Goal: Task Accomplishment & Management: Use online tool/utility

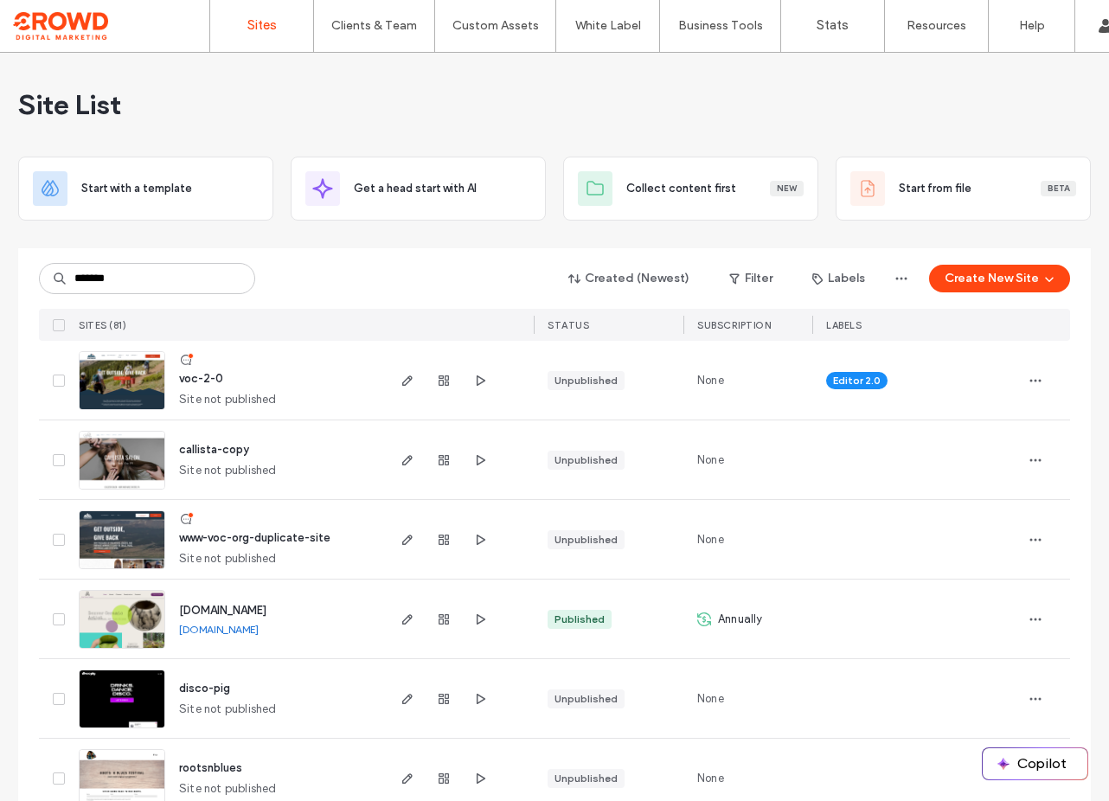
type input "*******"
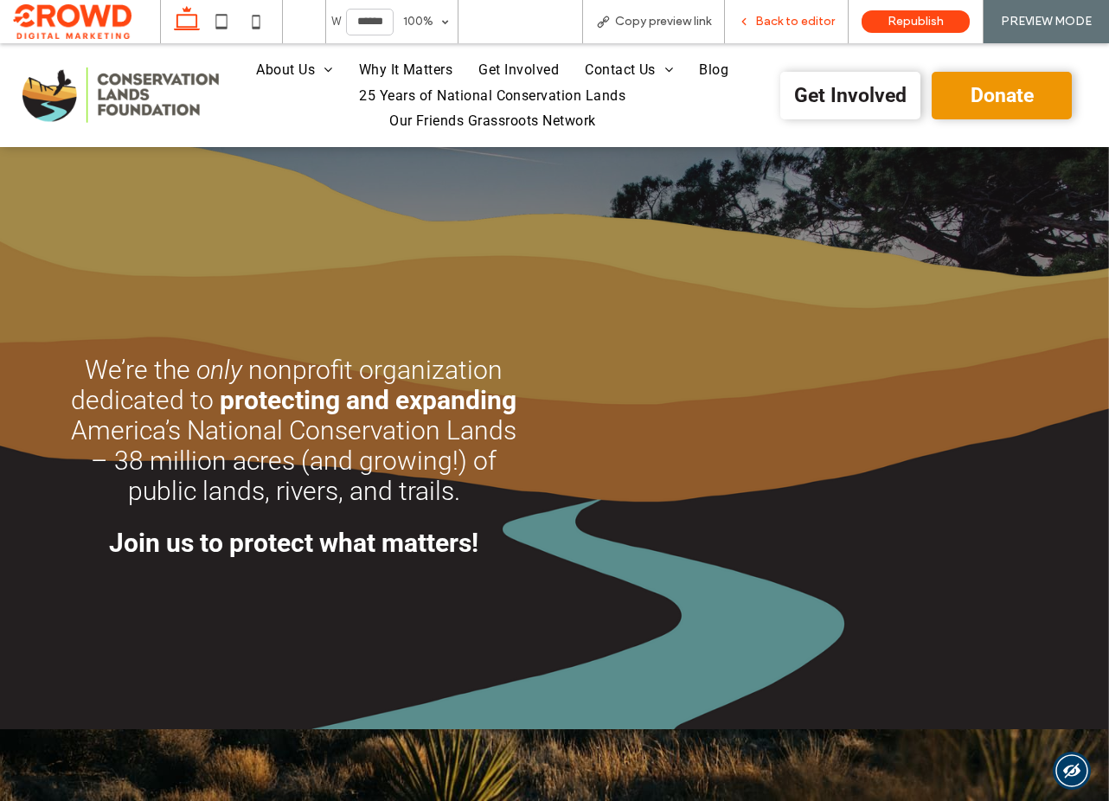
click at [795, 16] on span "Back to editor" at bounding box center [795, 22] width 80 height 14
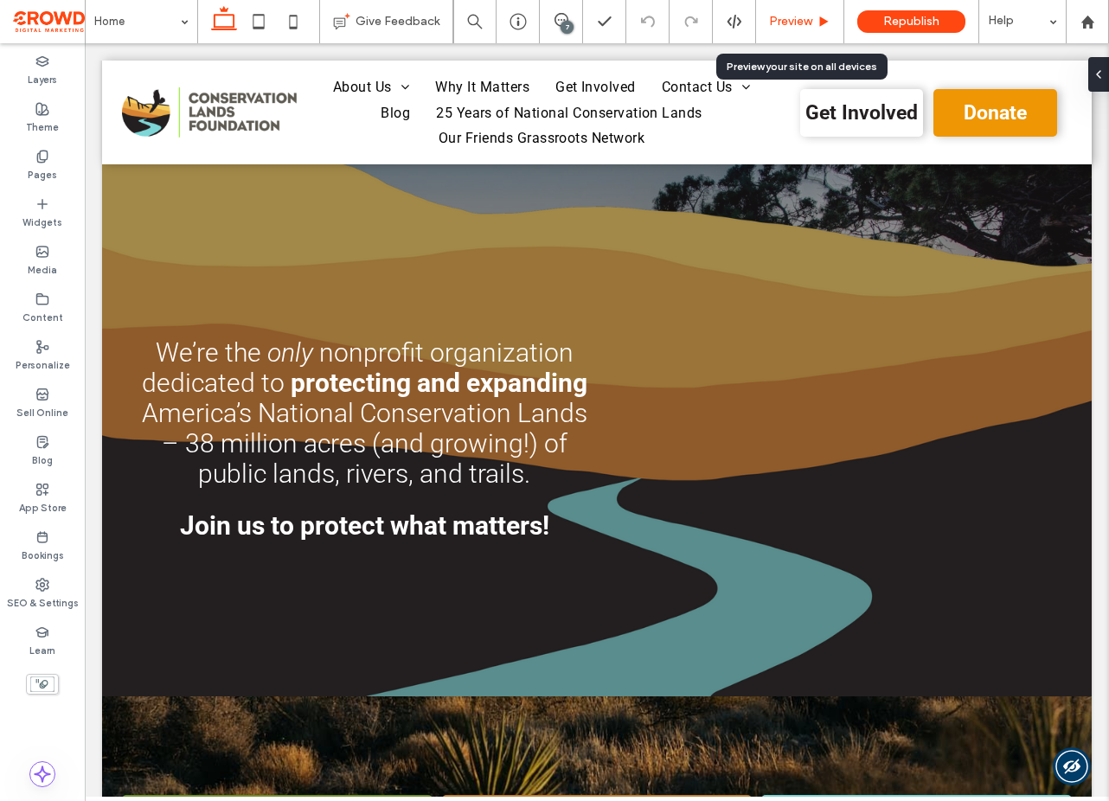
scroll to position [1227, 0]
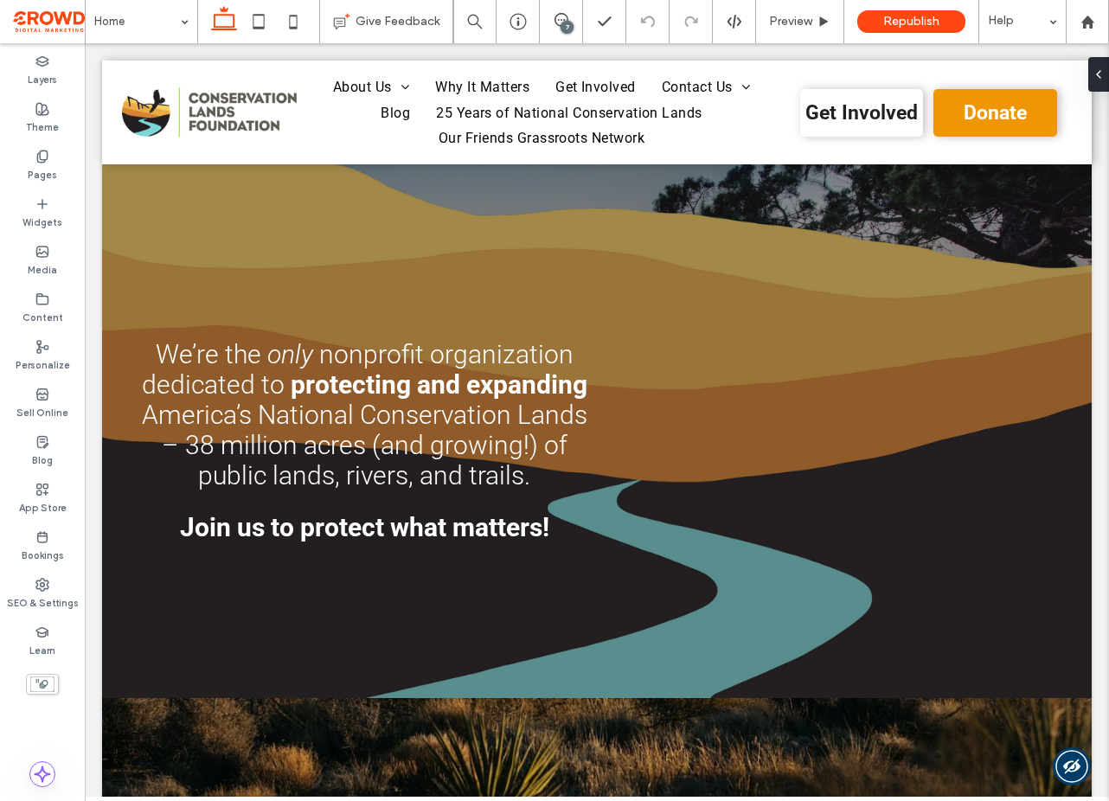
click at [568, 23] on div "7" at bounding box center [567, 27] width 13 height 13
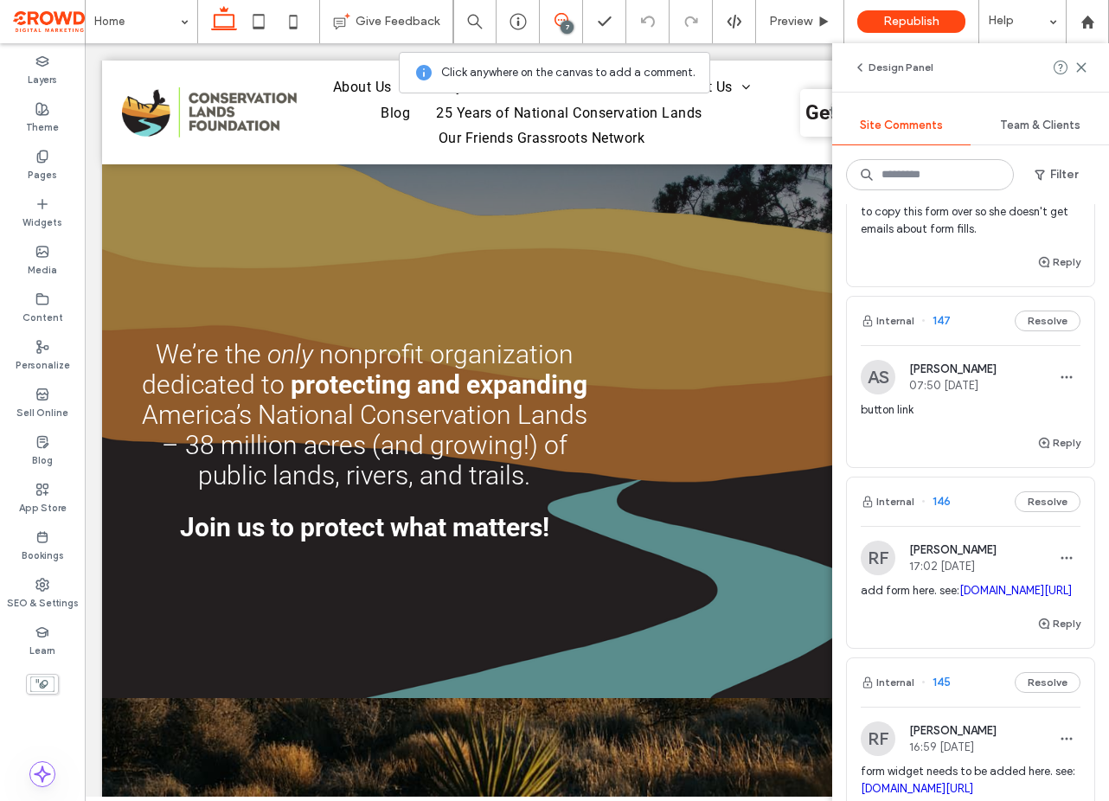
scroll to position [0, 0]
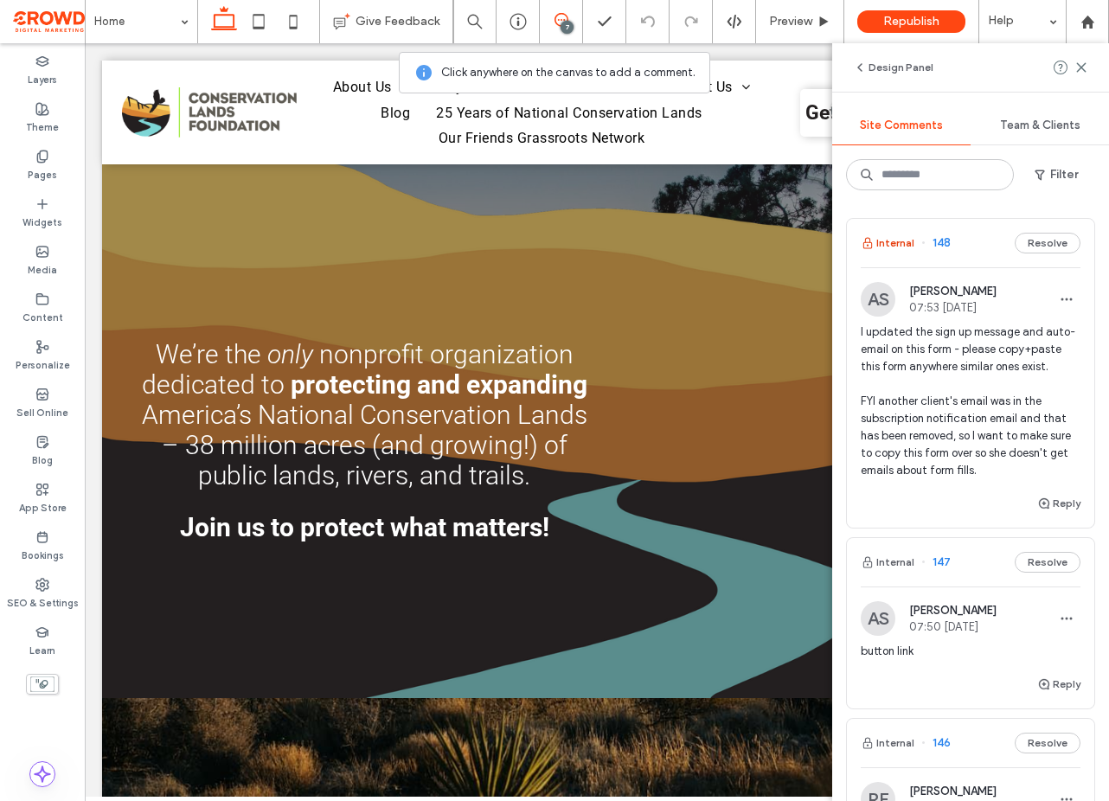
click at [905, 239] on button "Internal" at bounding box center [888, 243] width 54 height 21
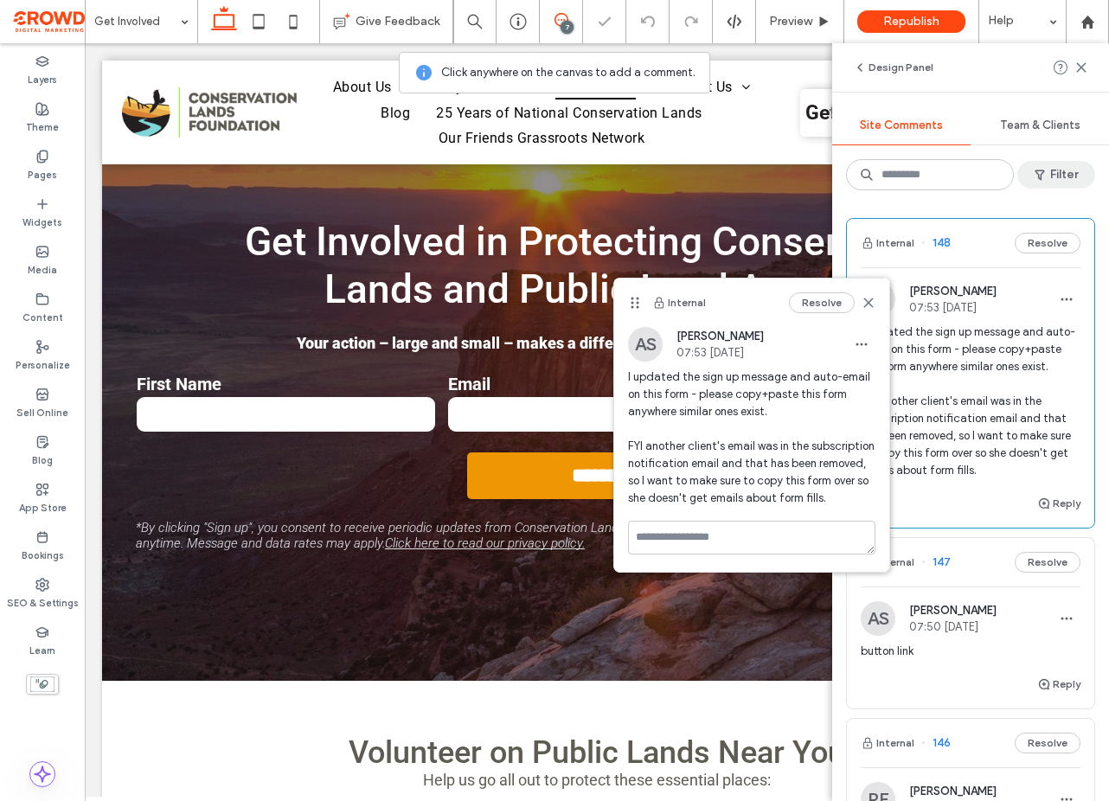
click at [1051, 165] on button "Filter" at bounding box center [1057, 175] width 78 height 28
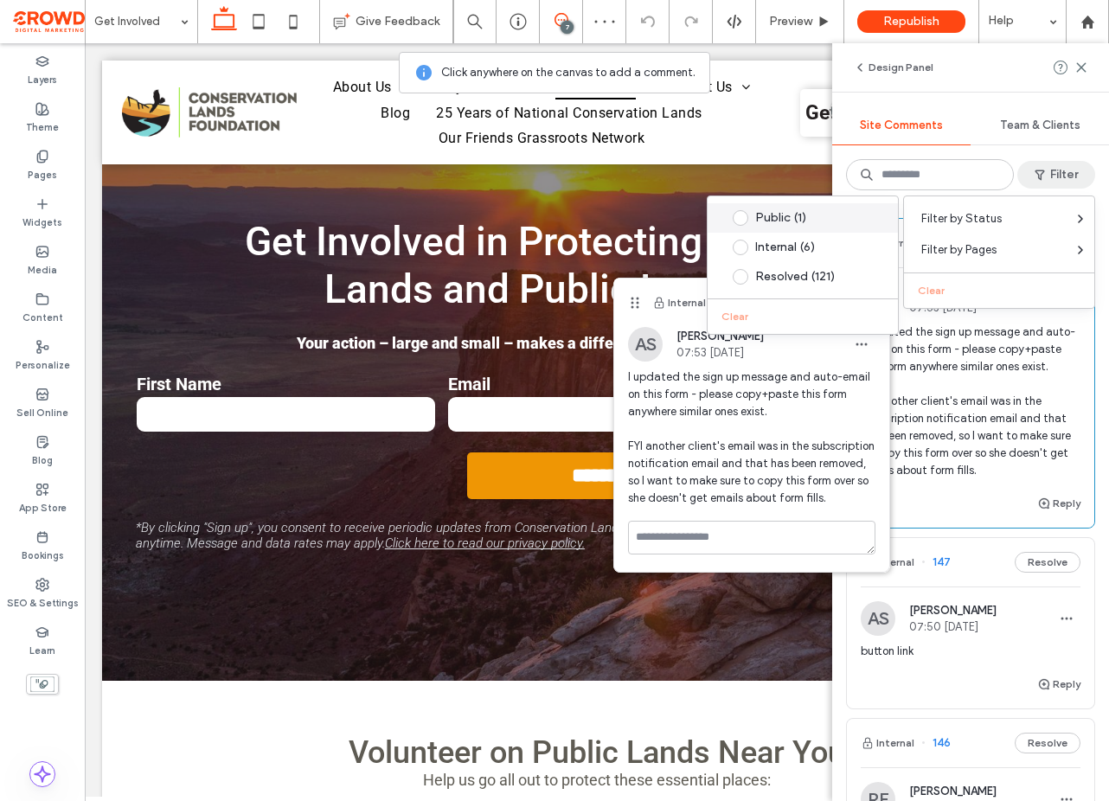
click at [808, 214] on div "Public (1)" at bounding box center [816, 218] width 122 height 14
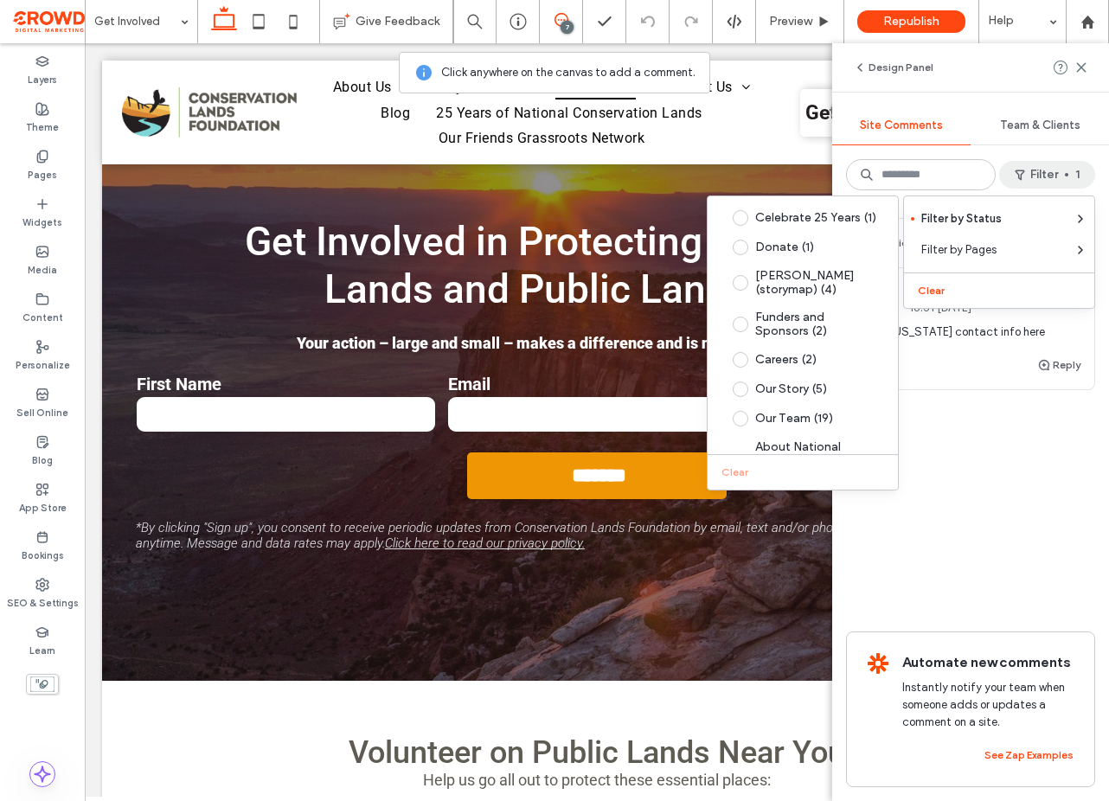
click at [1013, 461] on div "Public 63 Resolve RF Rachael Facey 16:51 Oct 7 2025 need Colorado contact info …" at bounding box center [970, 347] width 249 height 259
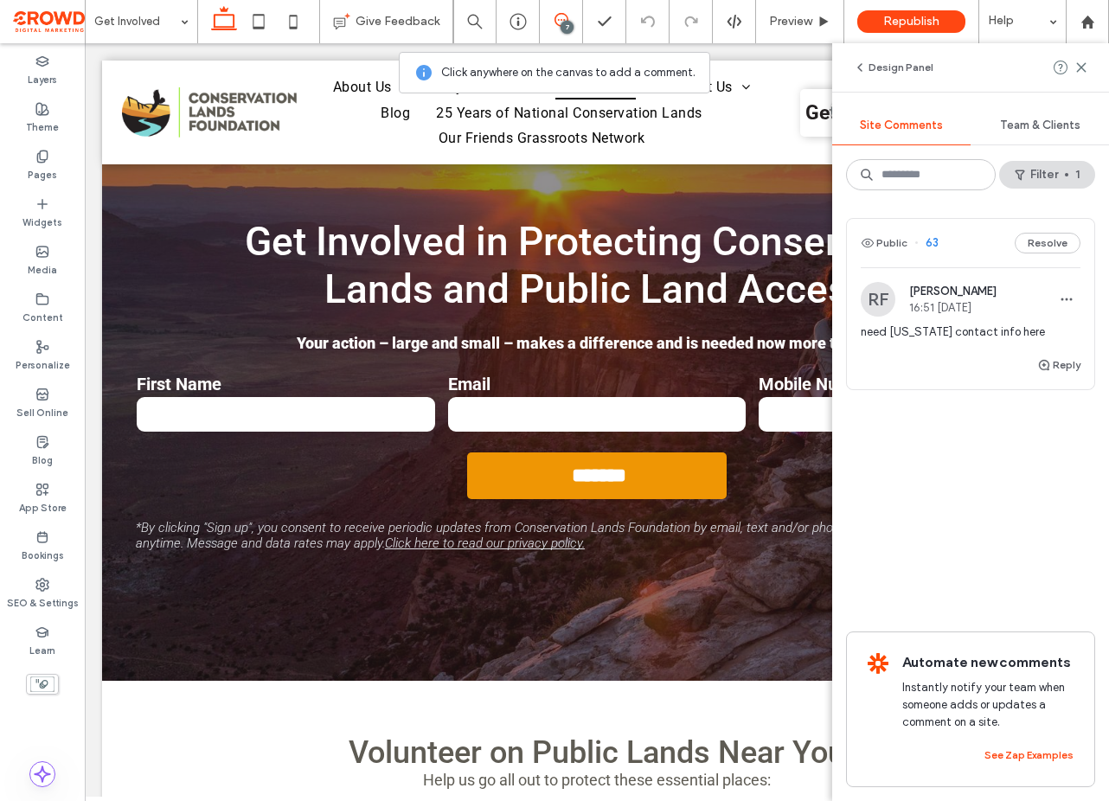
click at [965, 314] on div "RF Rachael Facey 16:51 Oct 7 2025" at bounding box center [929, 299] width 136 height 35
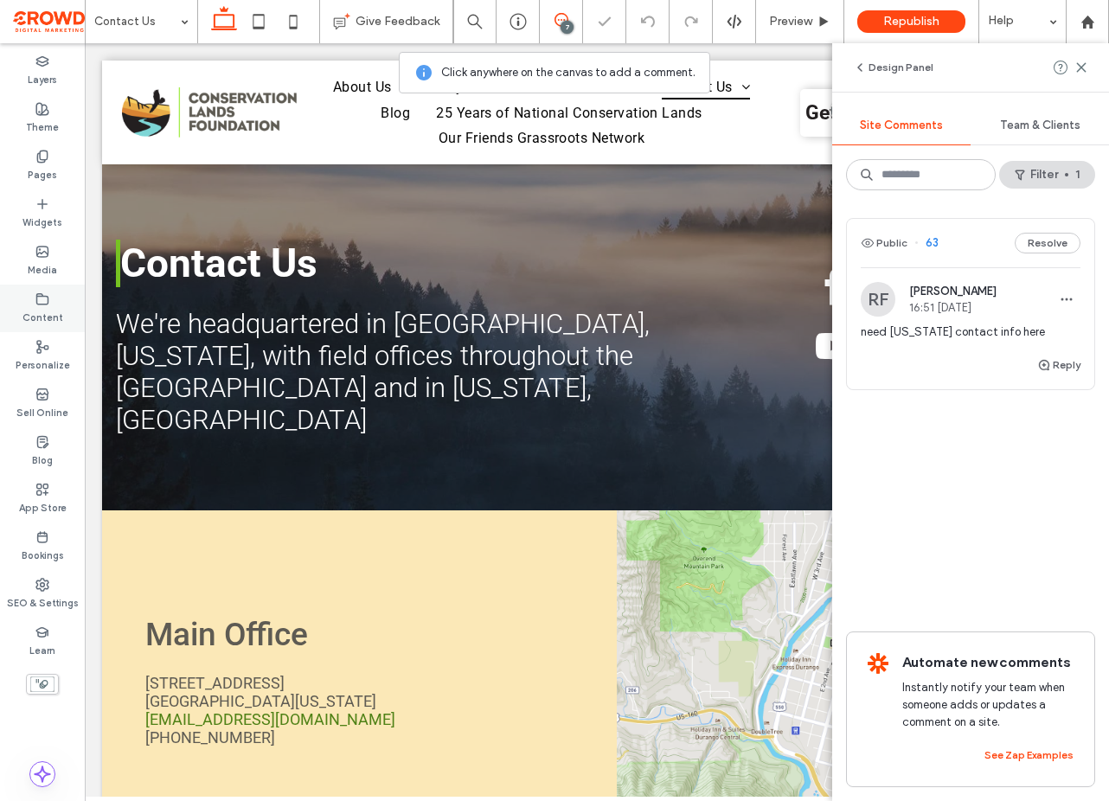
scroll to position [697, 0]
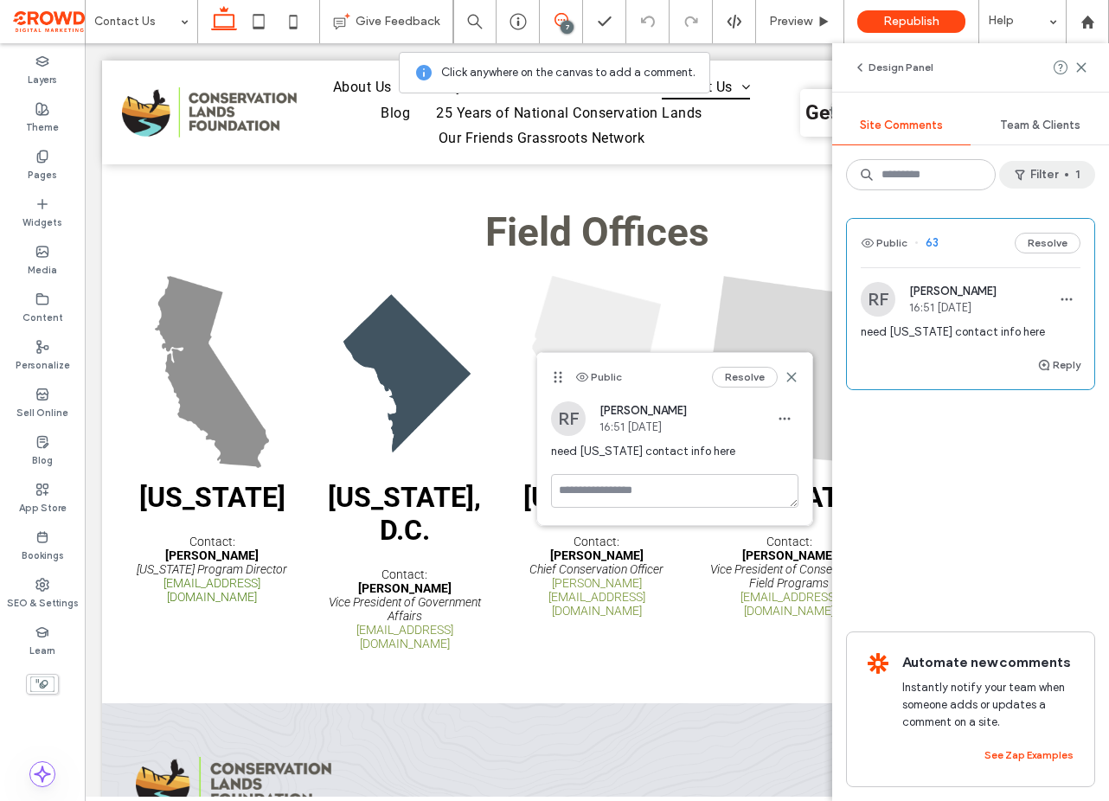
click at [1031, 175] on button "Filter 1" at bounding box center [1047, 175] width 96 height 28
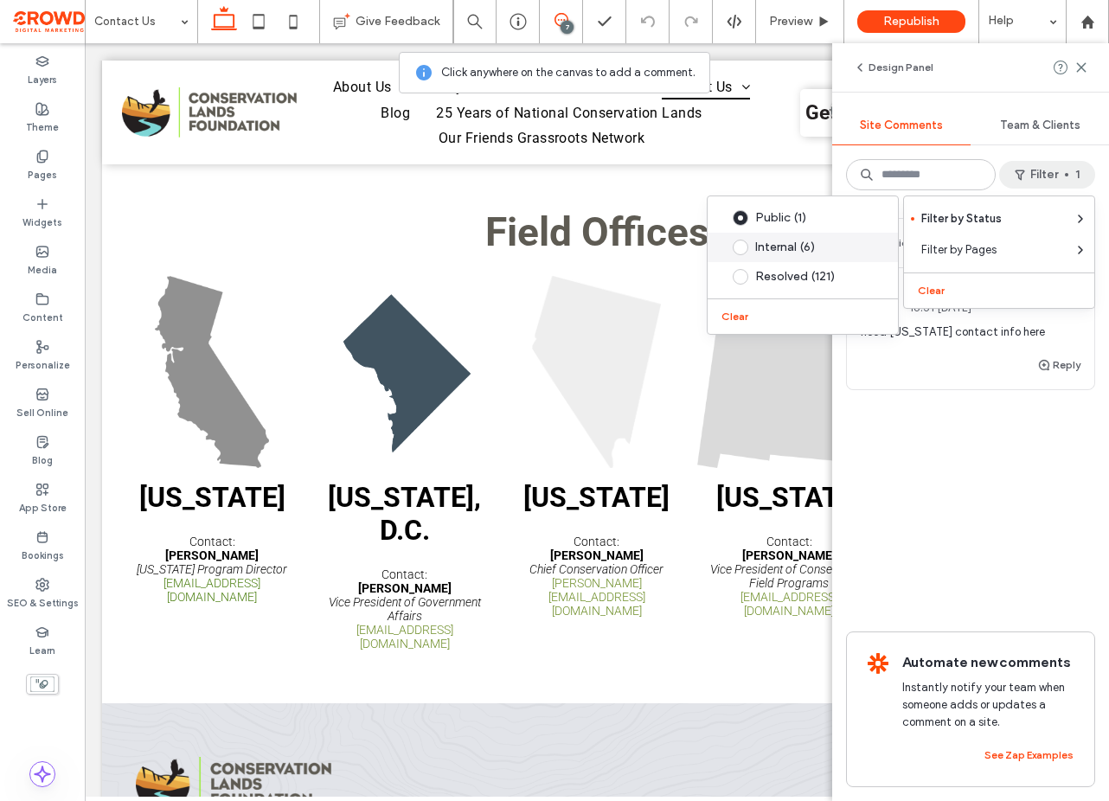
click at [835, 242] on div "Internal (6)" at bounding box center [816, 248] width 122 height 14
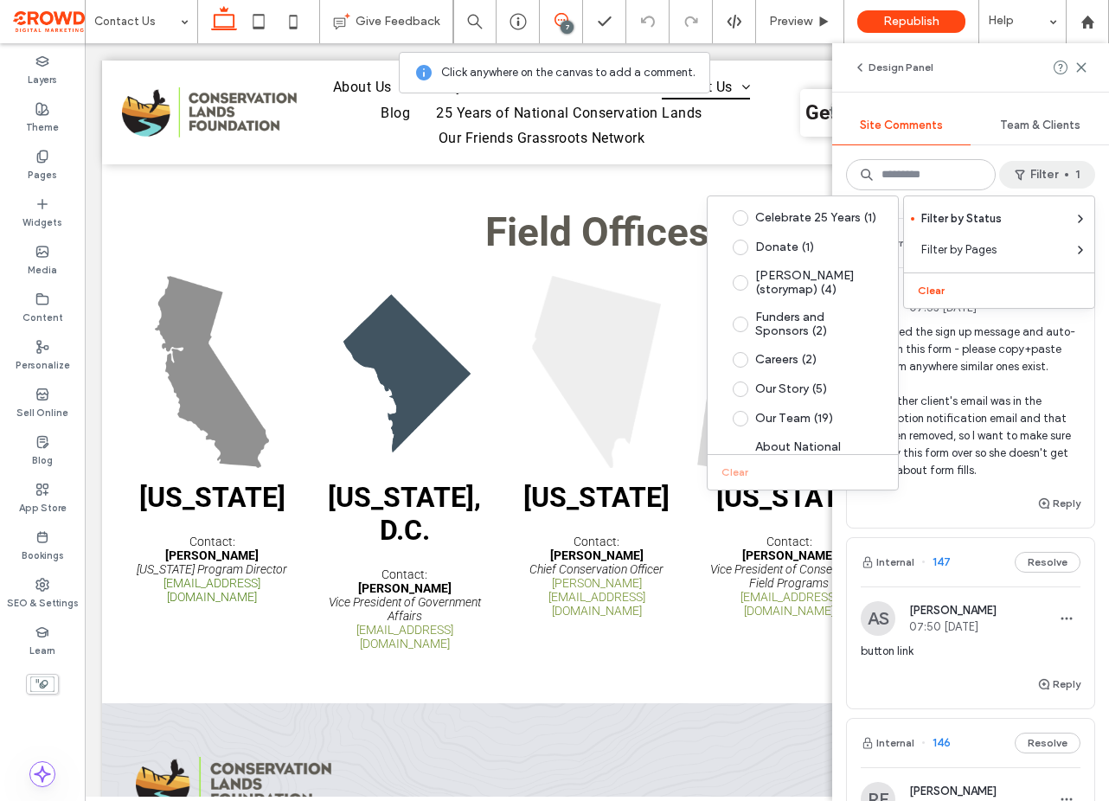
click at [1018, 337] on span "I updated the sign up message and auto-email on this form - please copy+paste t…" at bounding box center [971, 402] width 220 height 156
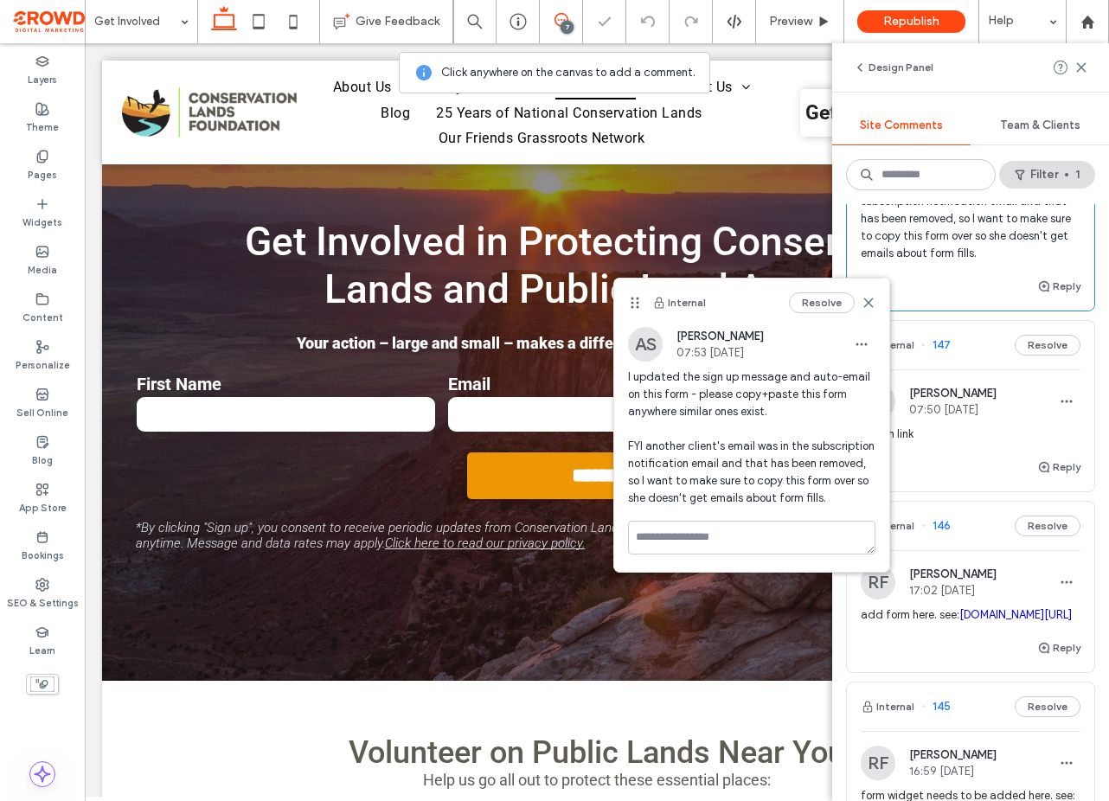
scroll to position [241, 0]
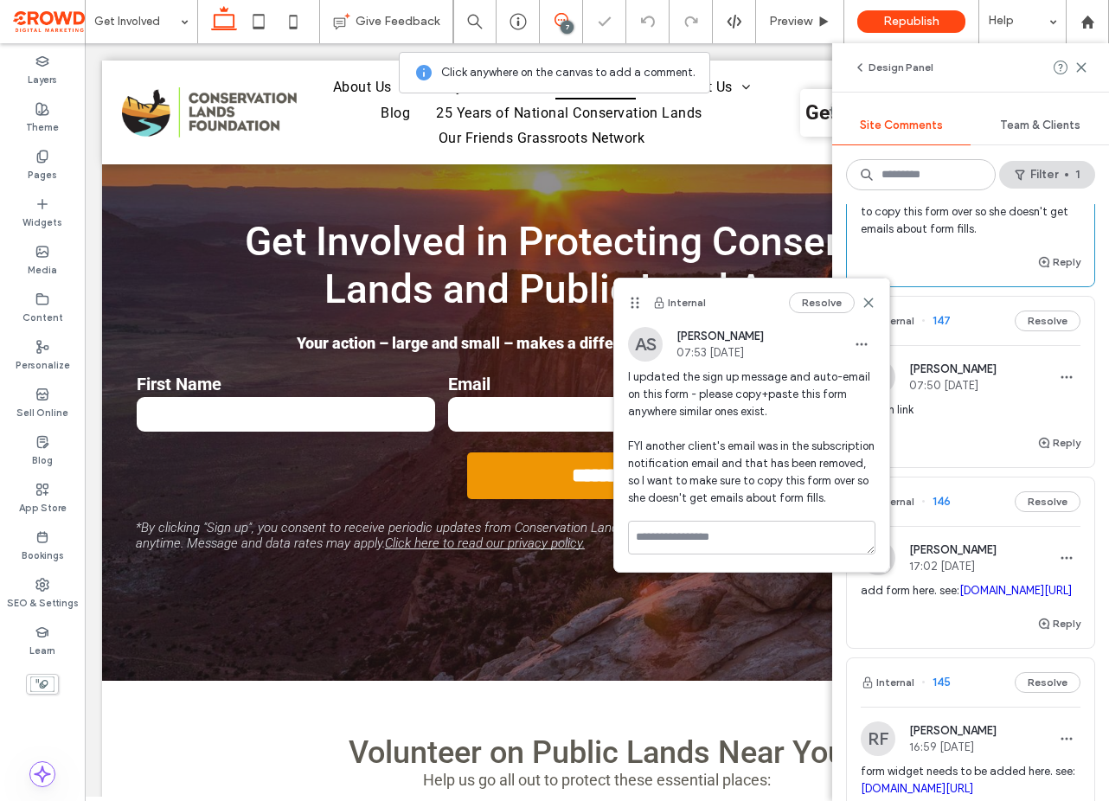
click at [1024, 406] on span "button link" at bounding box center [971, 409] width 220 height 17
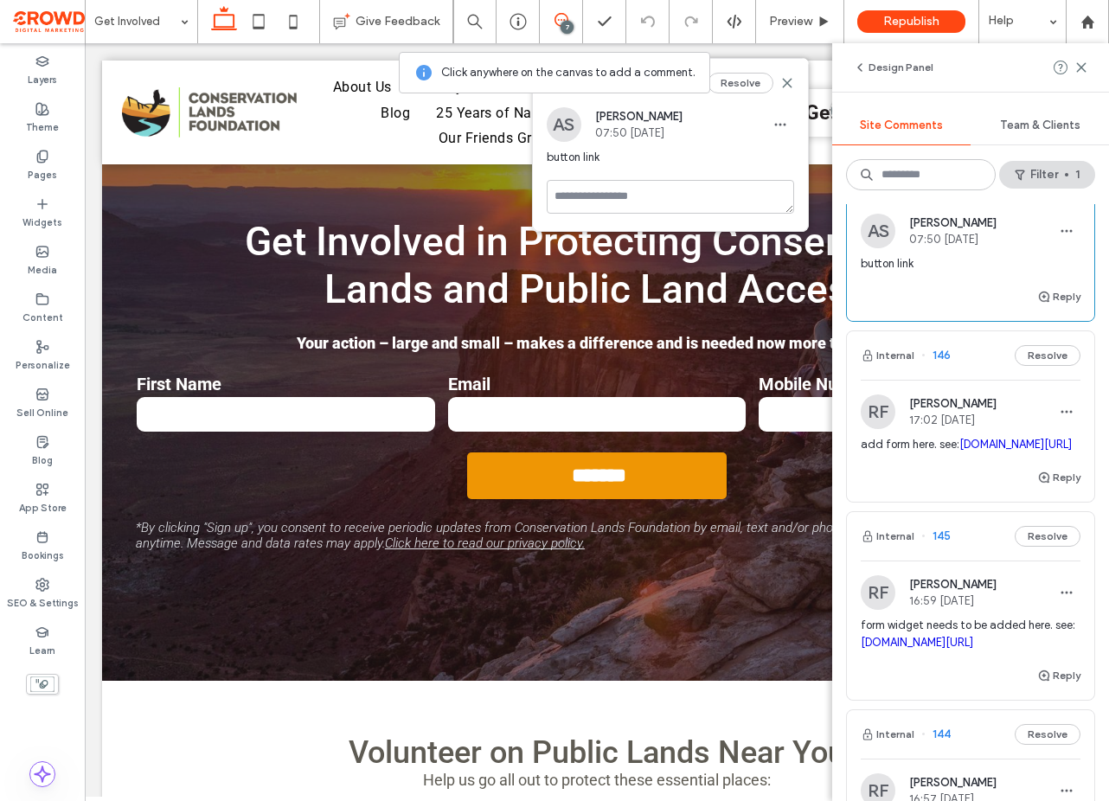
scroll to position [404, 0]
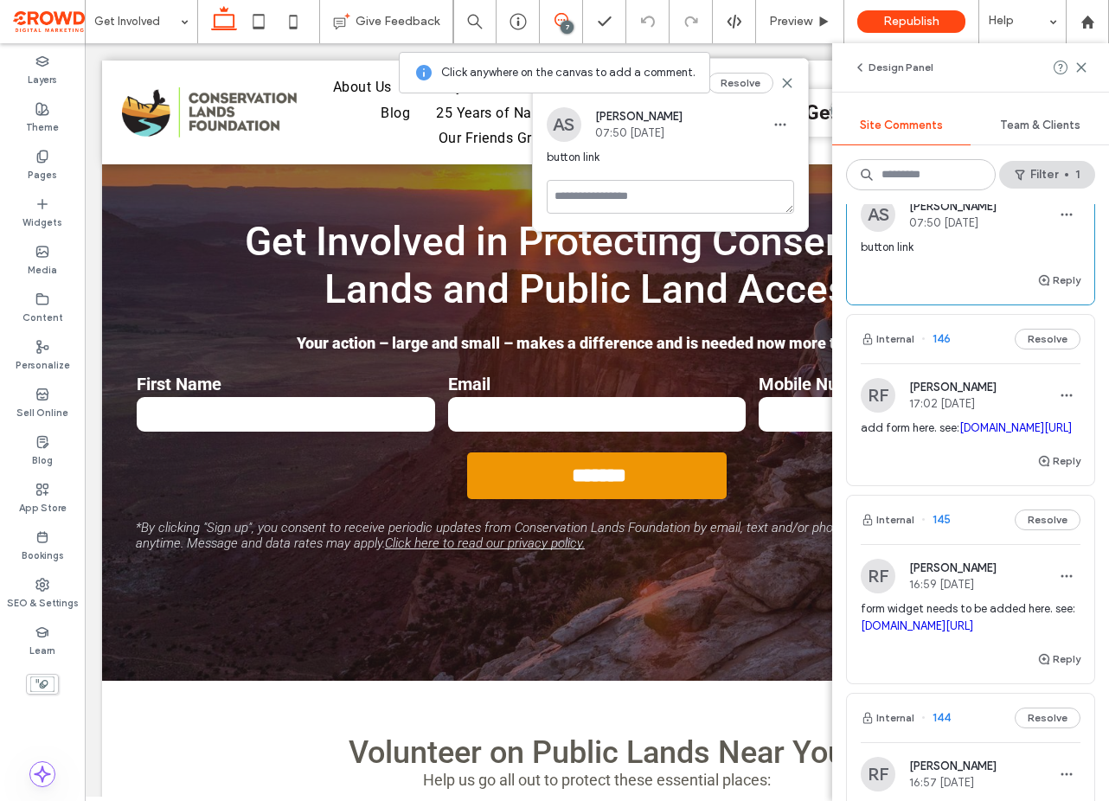
click at [972, 434] on link "conservationlands.org/celebrate_25_years" at bounding box center [1016, 427] width 112 height 13
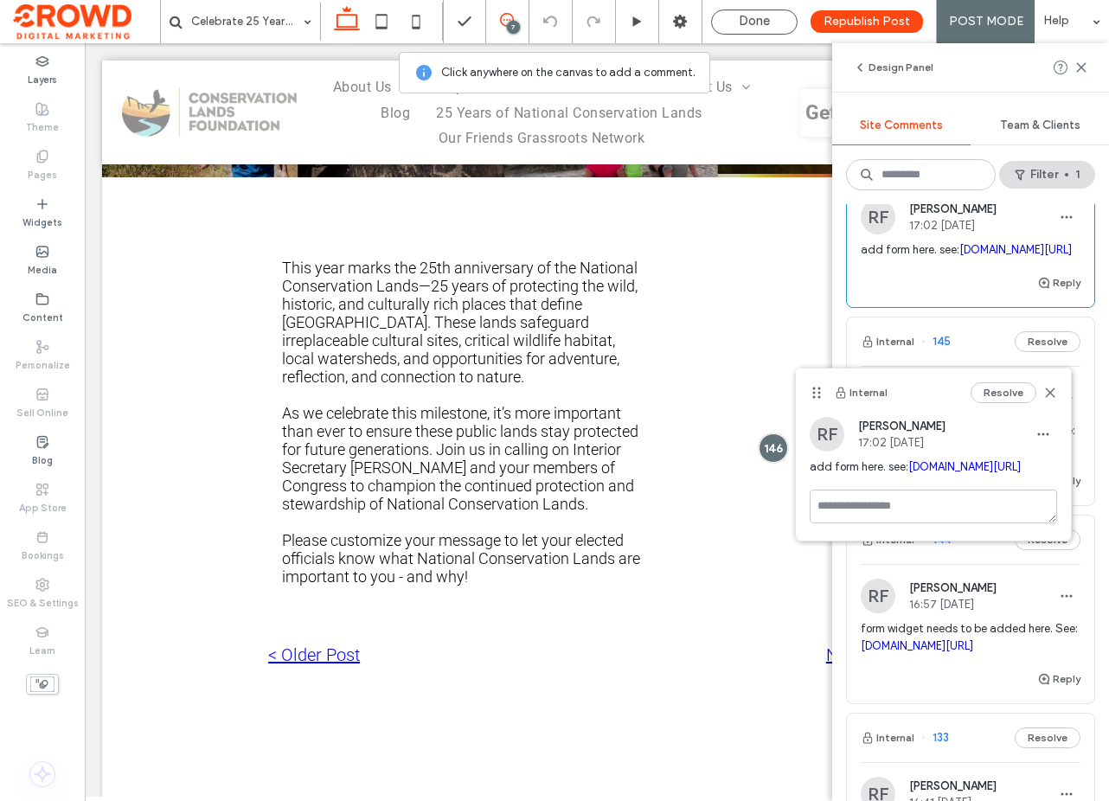
scroll to position [597, 0]
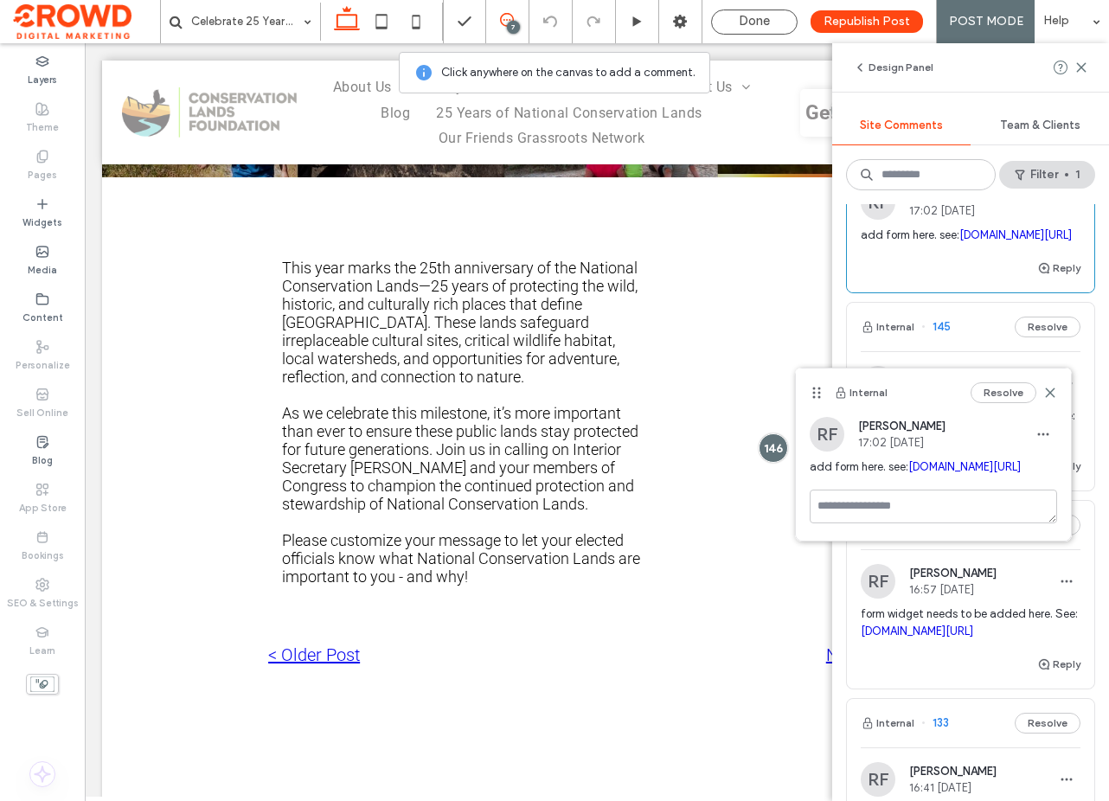
click at [953, 640] on span "form widget needs to be added here. See: conservationlands.org/defend_wyomings_…" at bounding box center [971, 623] width 220 height 35
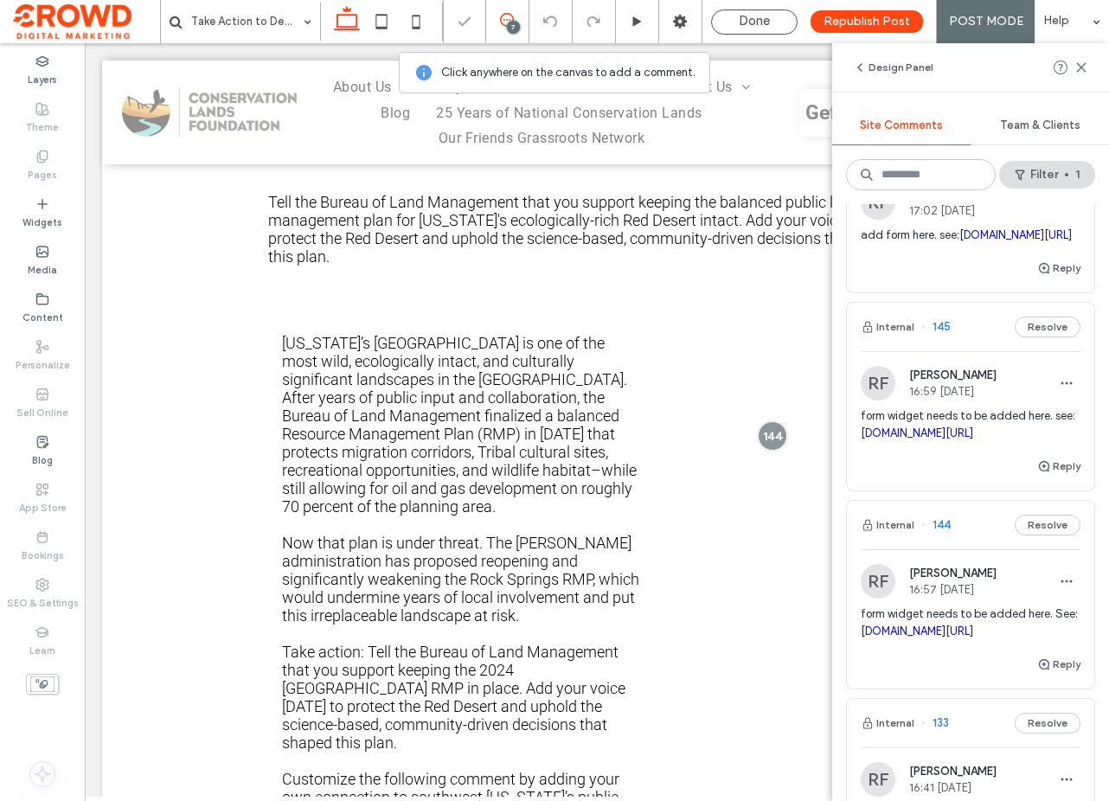
scroll to position [408, 0]
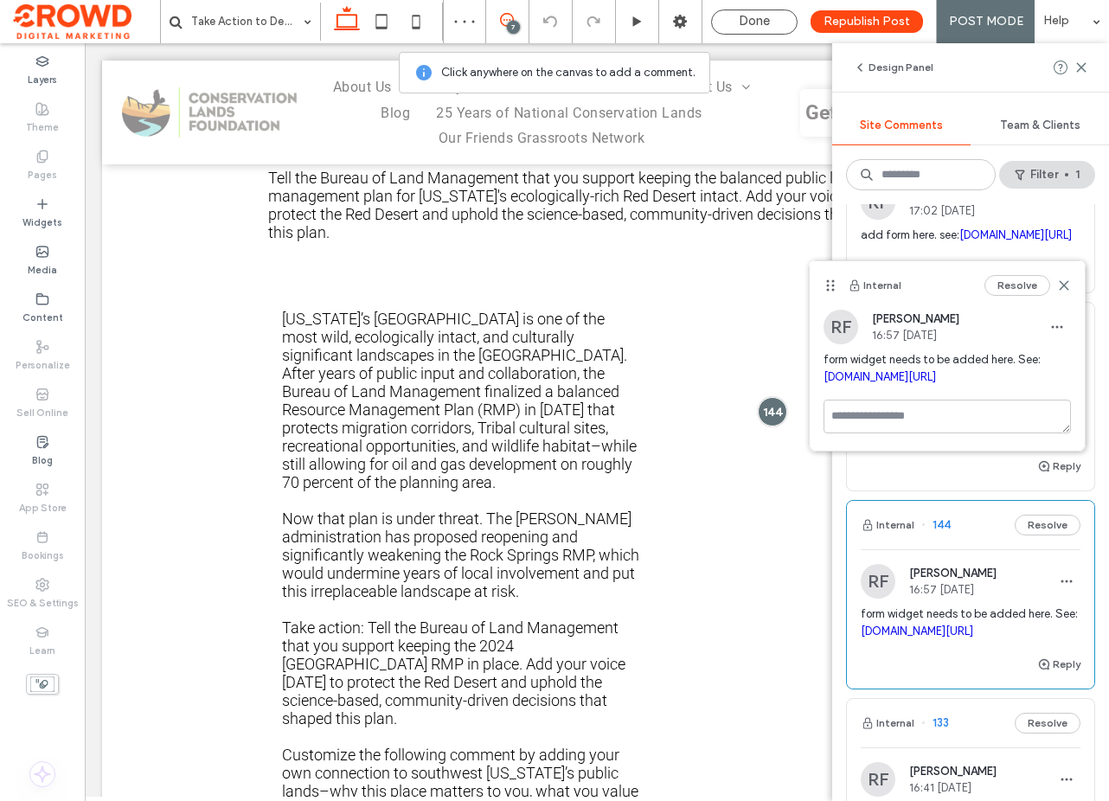
click at [907, 376] on link "conservationlands.org/defend_wyomings_red_desert" at bounding box center [880, 376] width 112 height 13
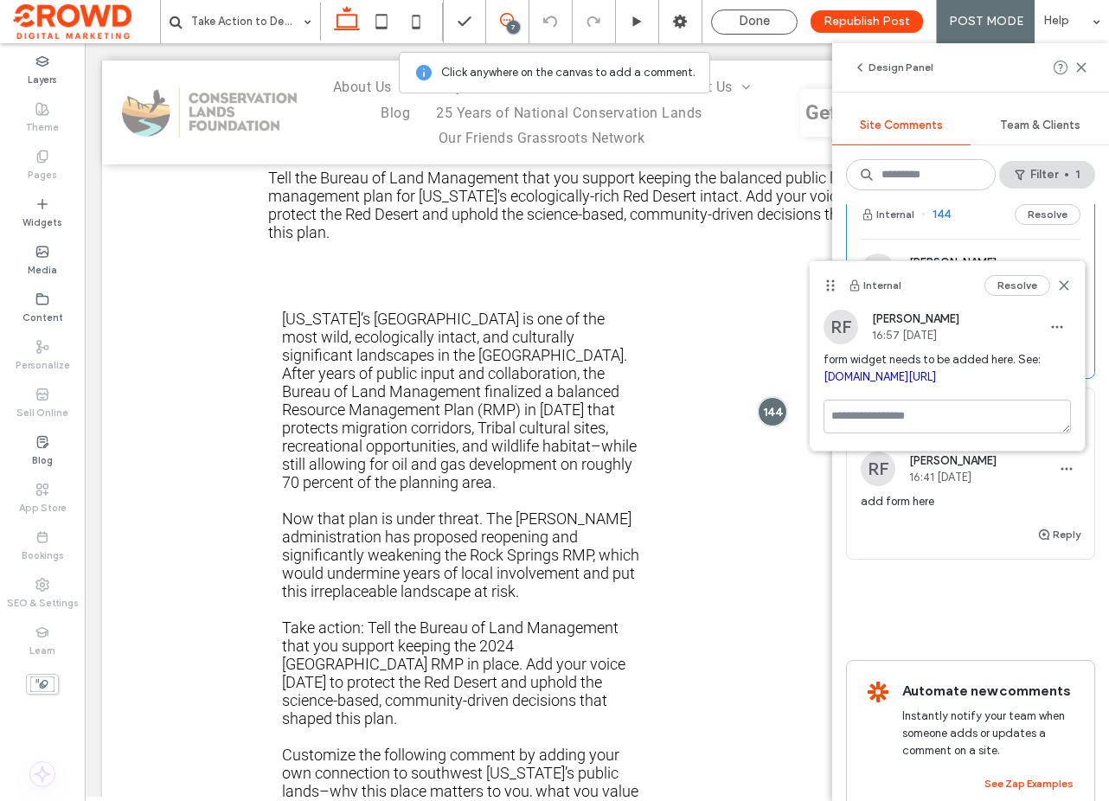
scroll to position [900, 0]
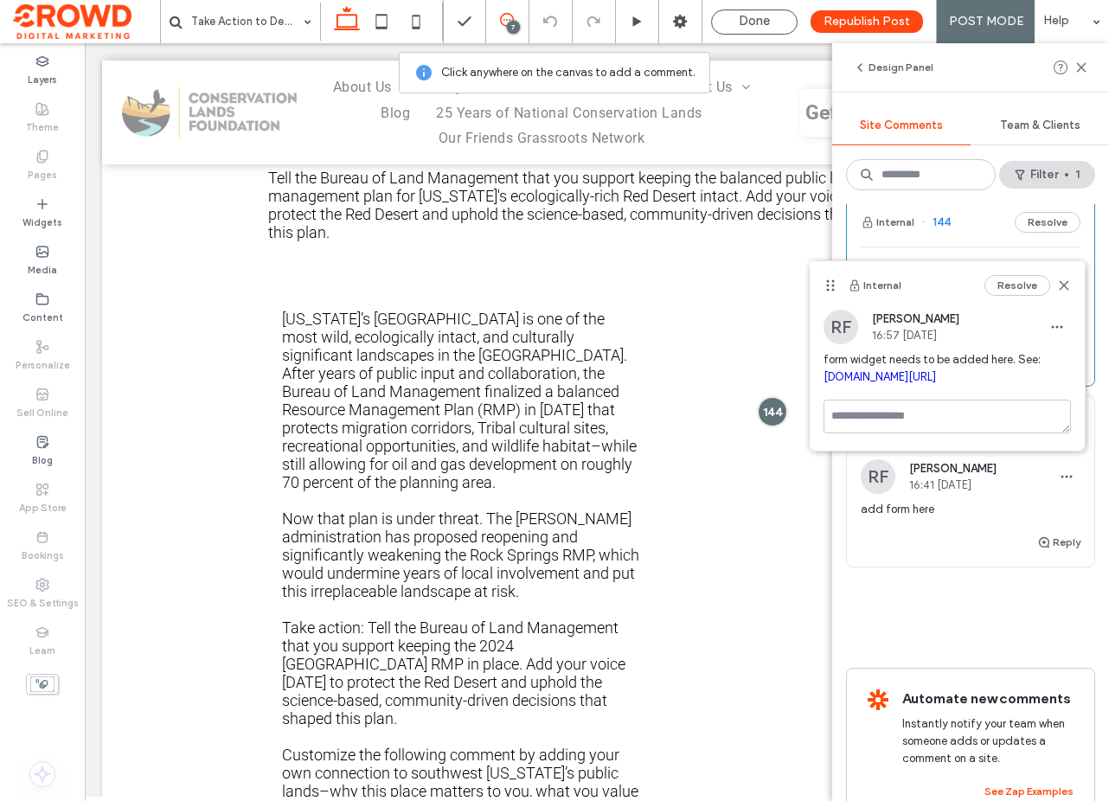
click at [995, 532] on div "RF Rachael Facey 16:41 Sep 10 2025 add form here" at bounding box center [971, 495] width 220 height 73
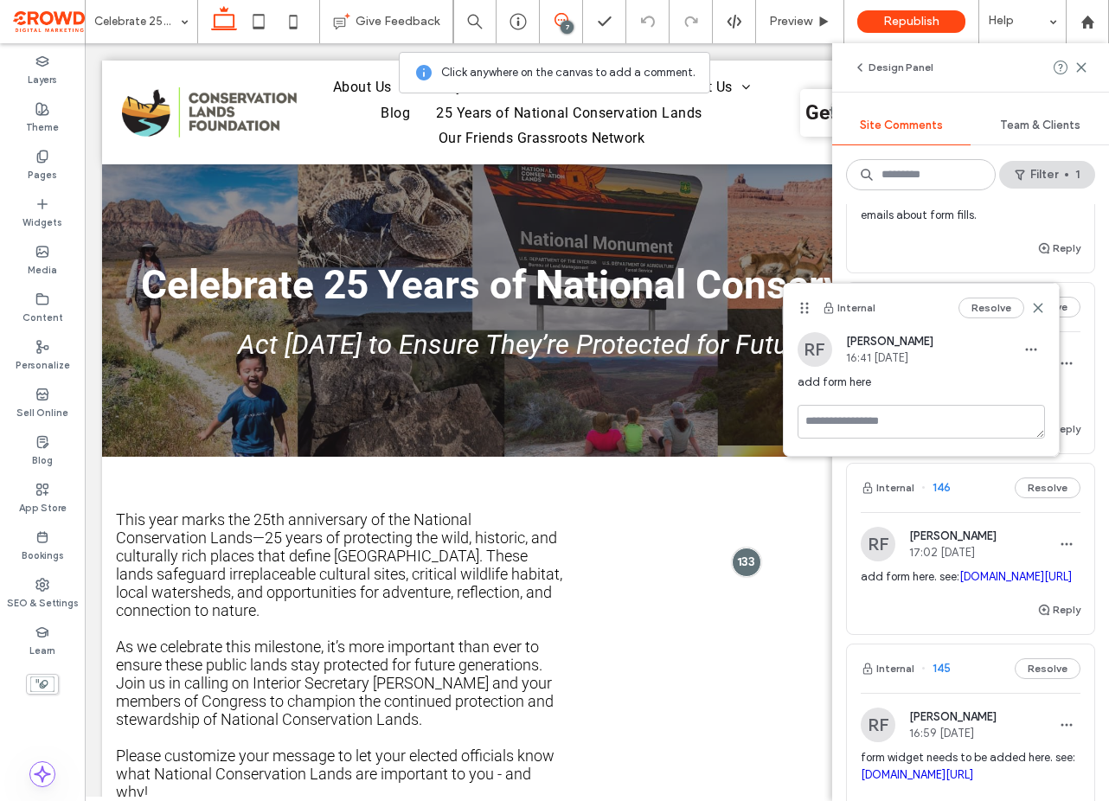
scroll to position [254, 0]
click at [1016, 554] on div "RF Rachael Facey 17:02 Oct 7 2025" at bounding box center [971, 546] width 220 height 35
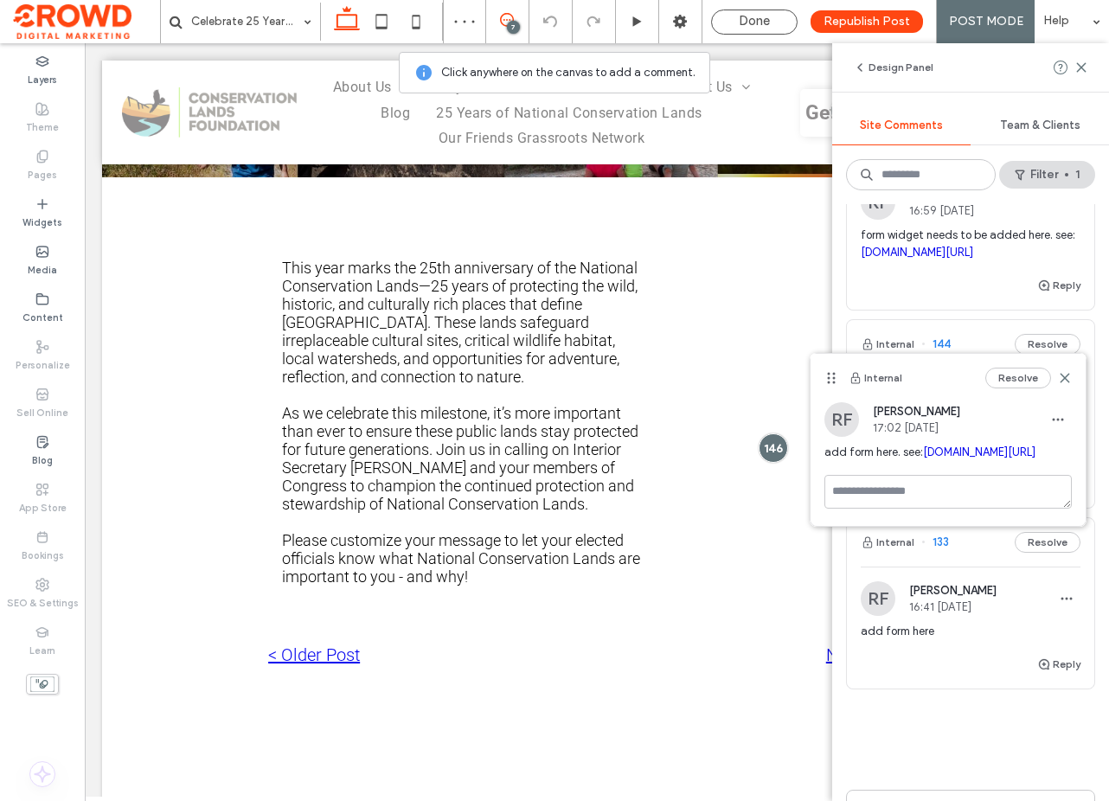
scroll to position [781, 0]
click at [946, 637] on span "add form here" at bounding box center [971, 628] width 220 height 17
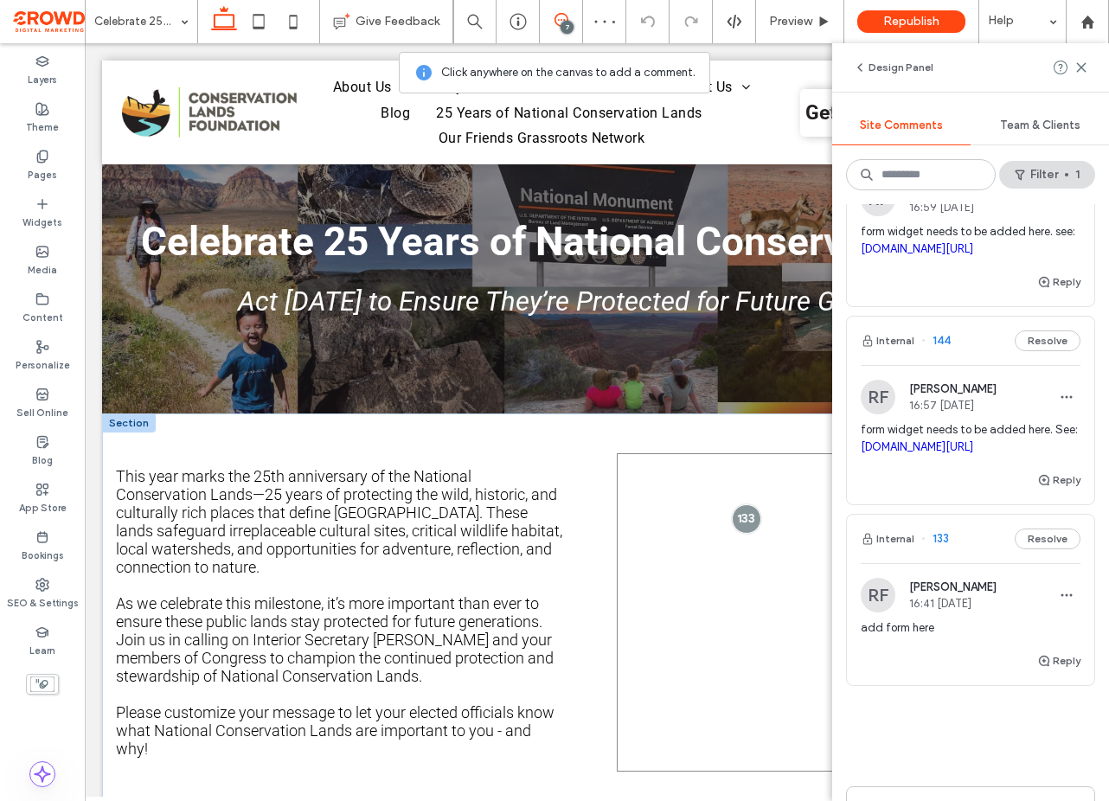
scroll to position [45, 0]
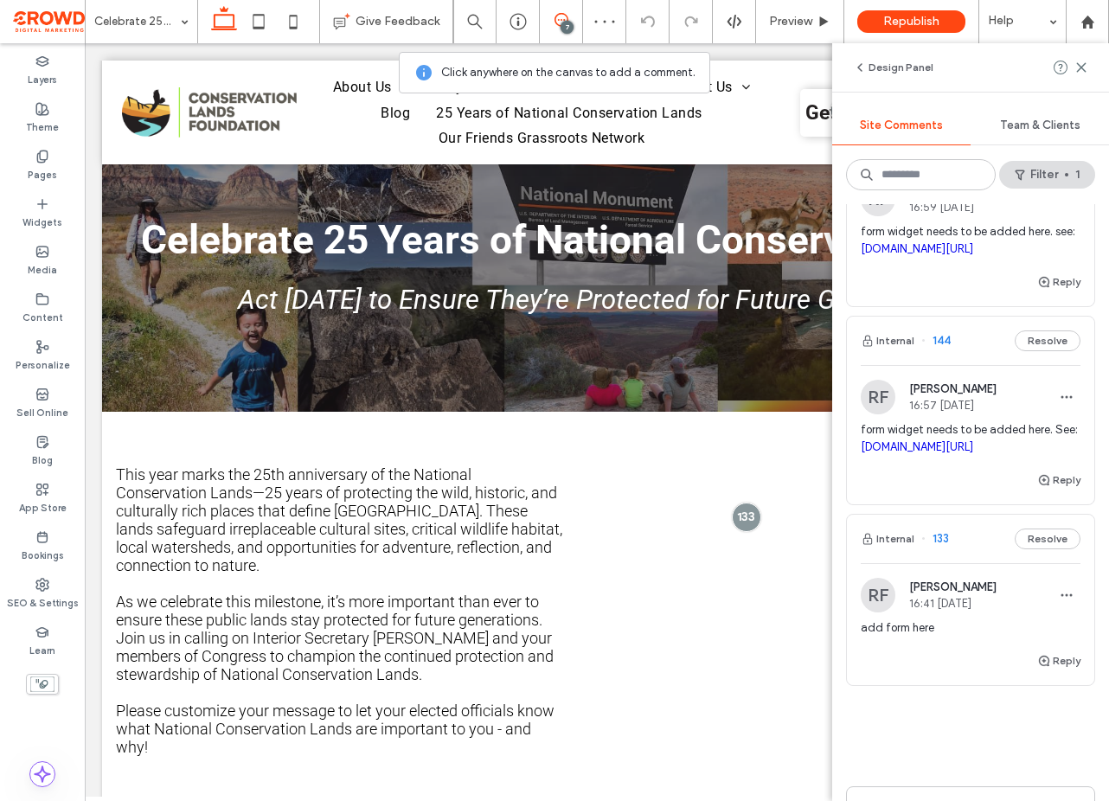
click at [931, 272] on div "form widget needs to be added here. see: conservationlands.org/act_now_for_publ…" at bounding box center [971, 247] width 220 height 48
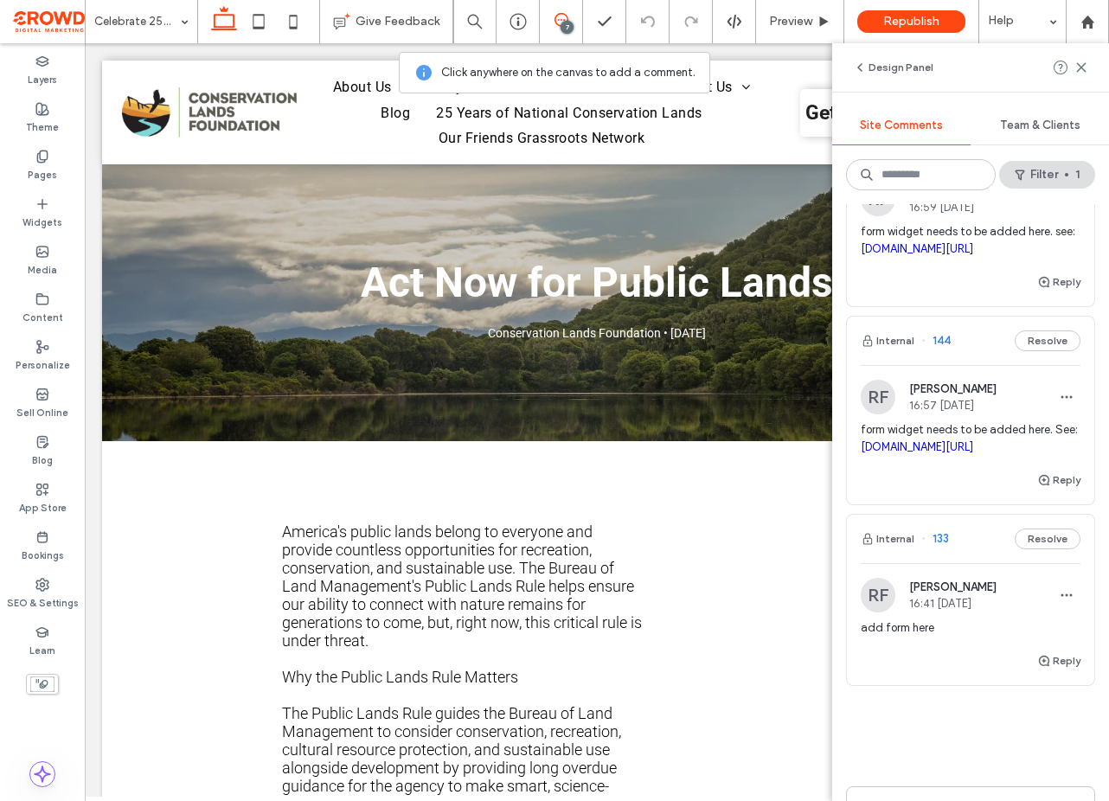
scroll to position [0, 0]
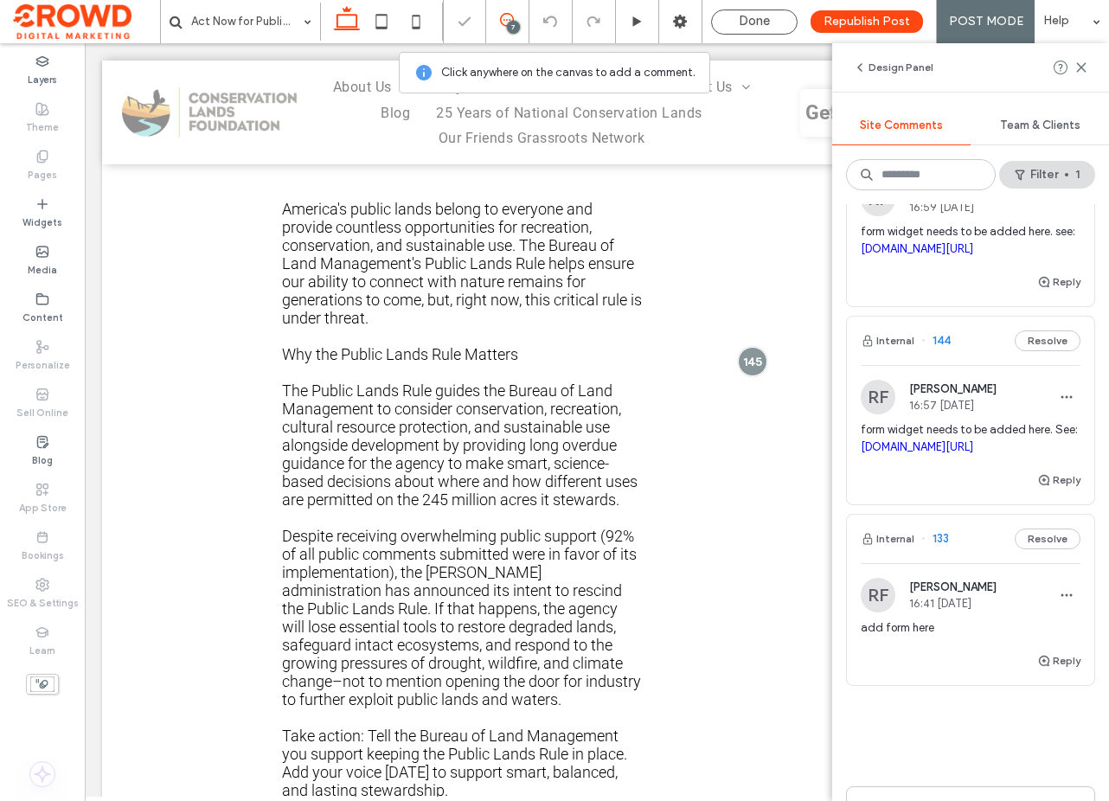
scroll to position [408, 0]
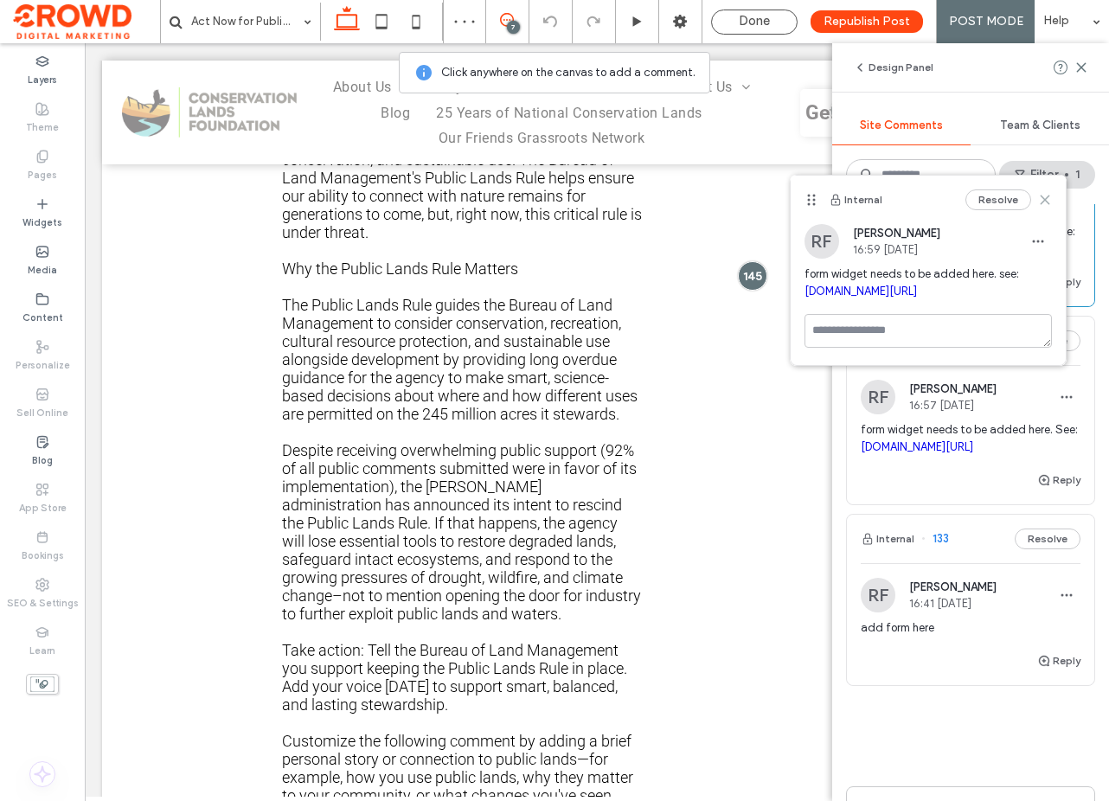
click at [1048, 196] on use at bounding box center [1045, 200] width 8 height 8
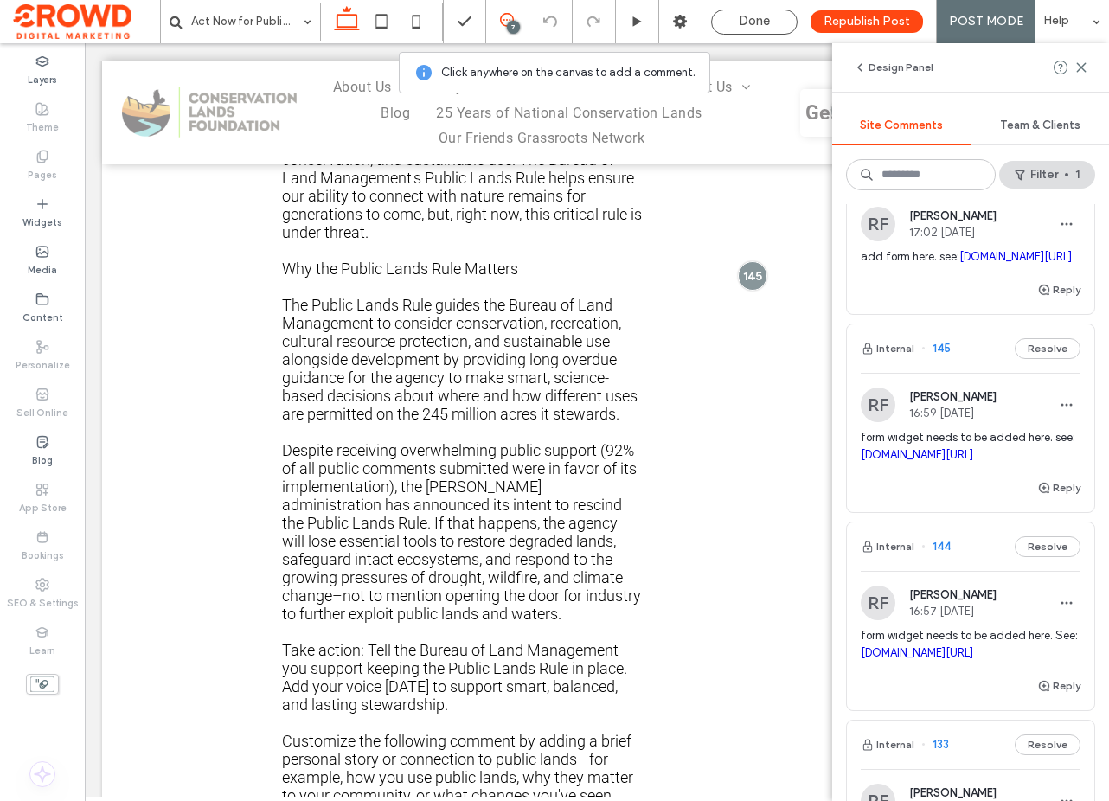
scroll to position [538, 0]
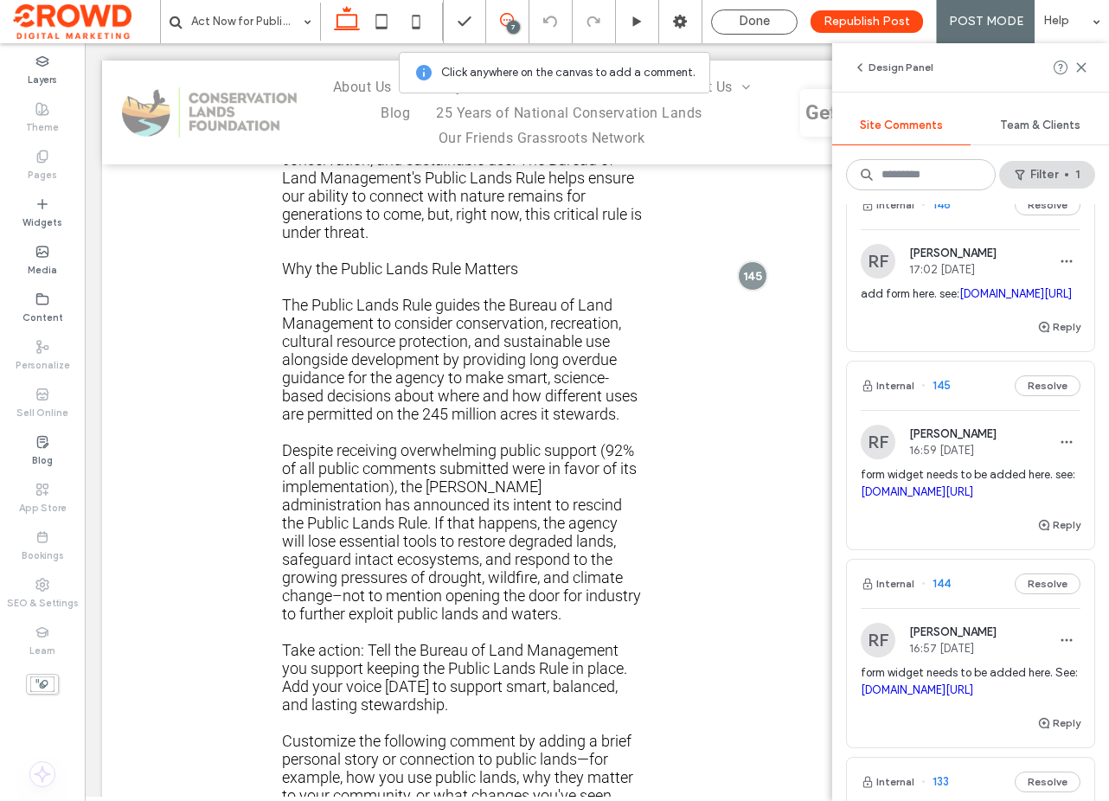
click at [949, 271] on span "17:02 Oct 7 2025" at bounding box center [952, 269] width 87 height 13
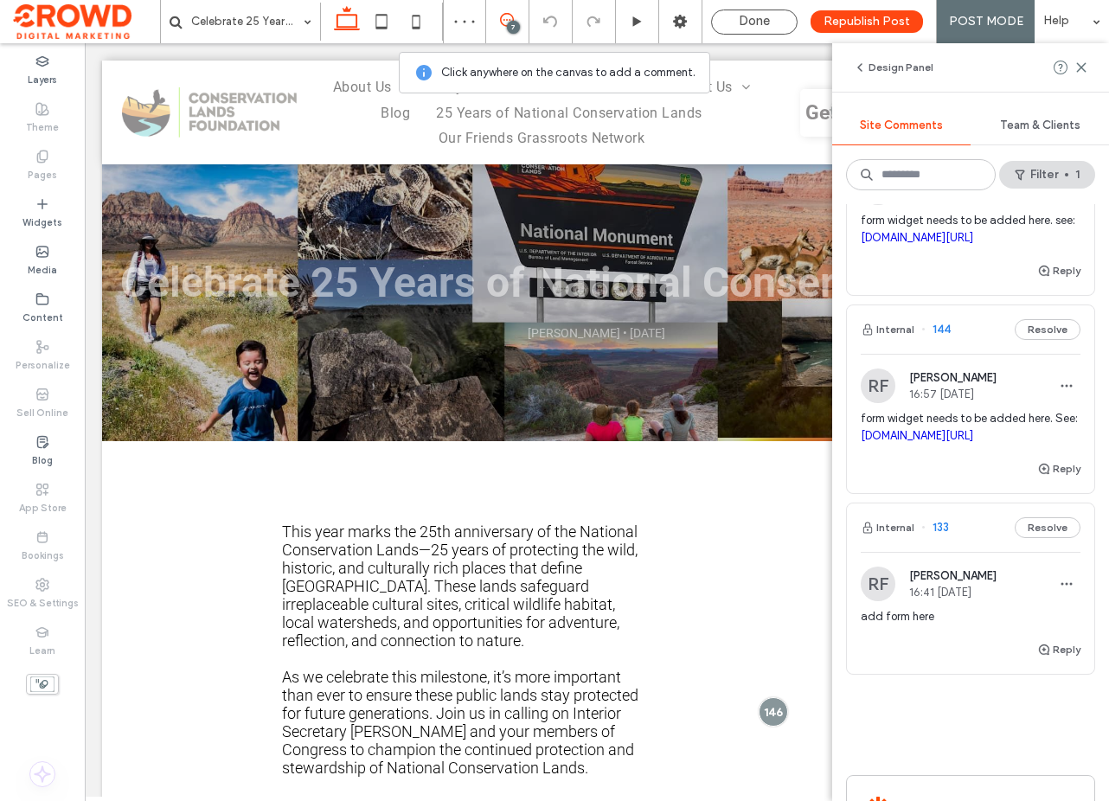
scroll to position [988, 0]
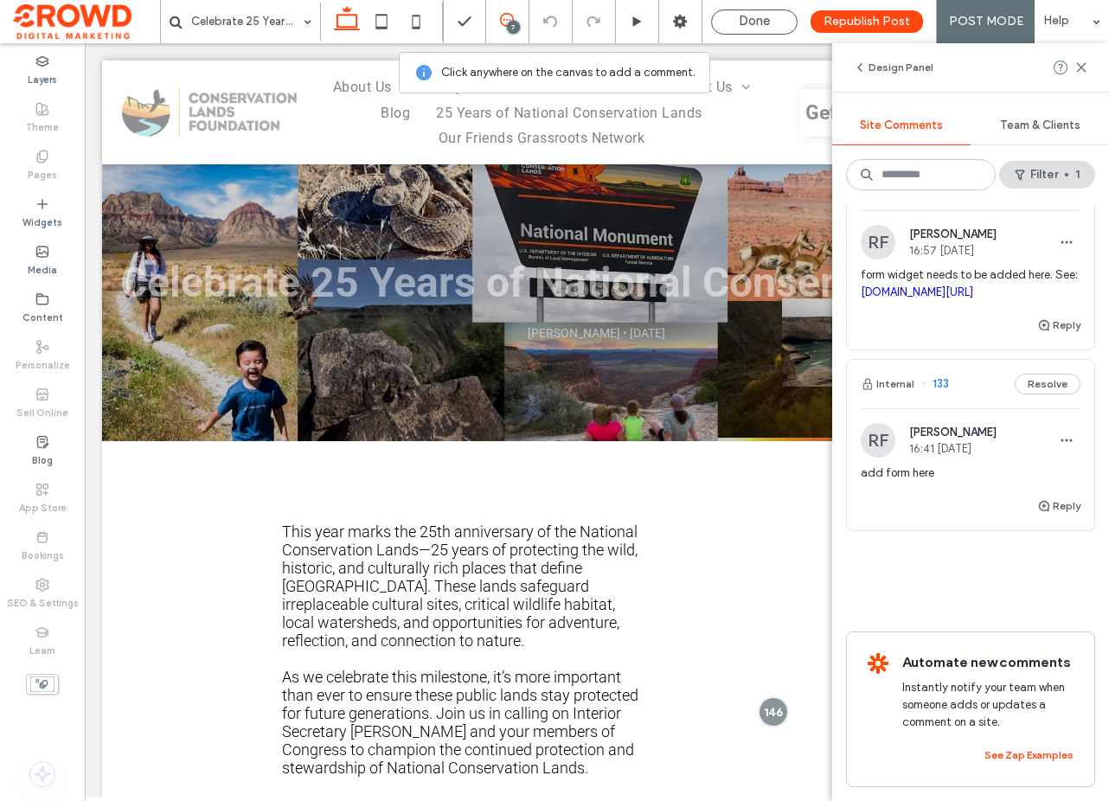
click at [982, 439] on div "Rachael Facey 16:41 Sep 10 2025" at bounding box center [952, 440] width 87 height 29
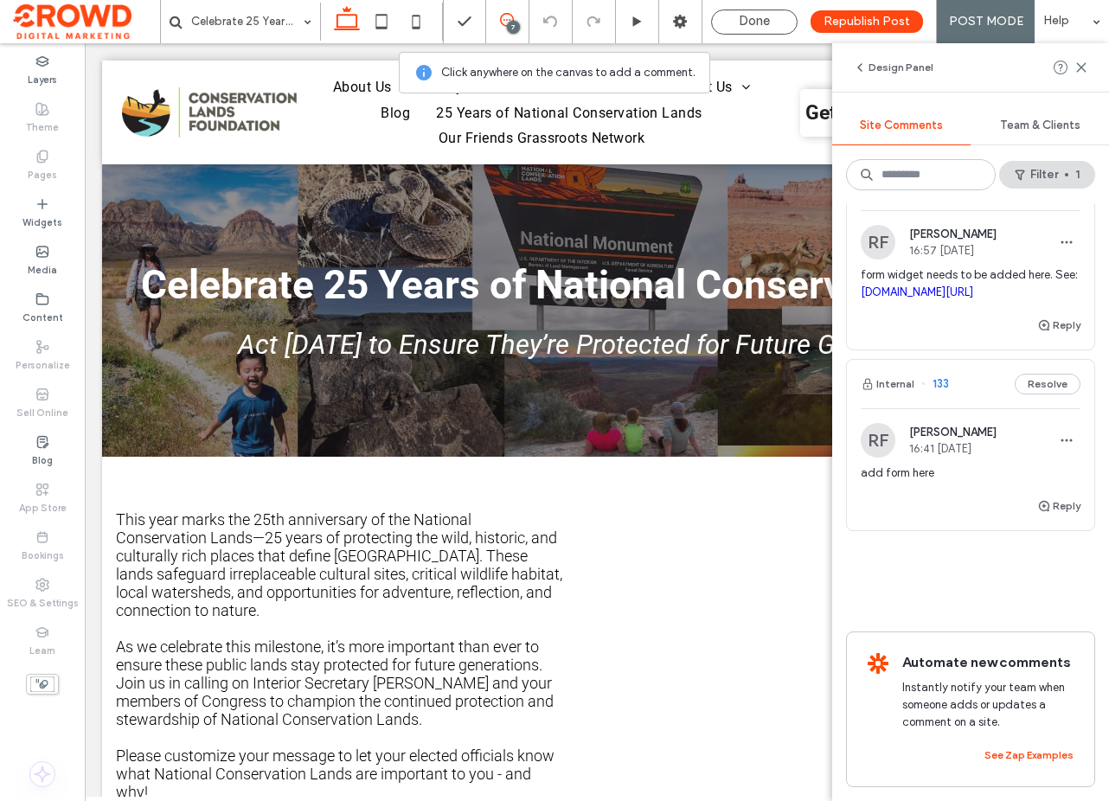
scroll to position [0, 0]
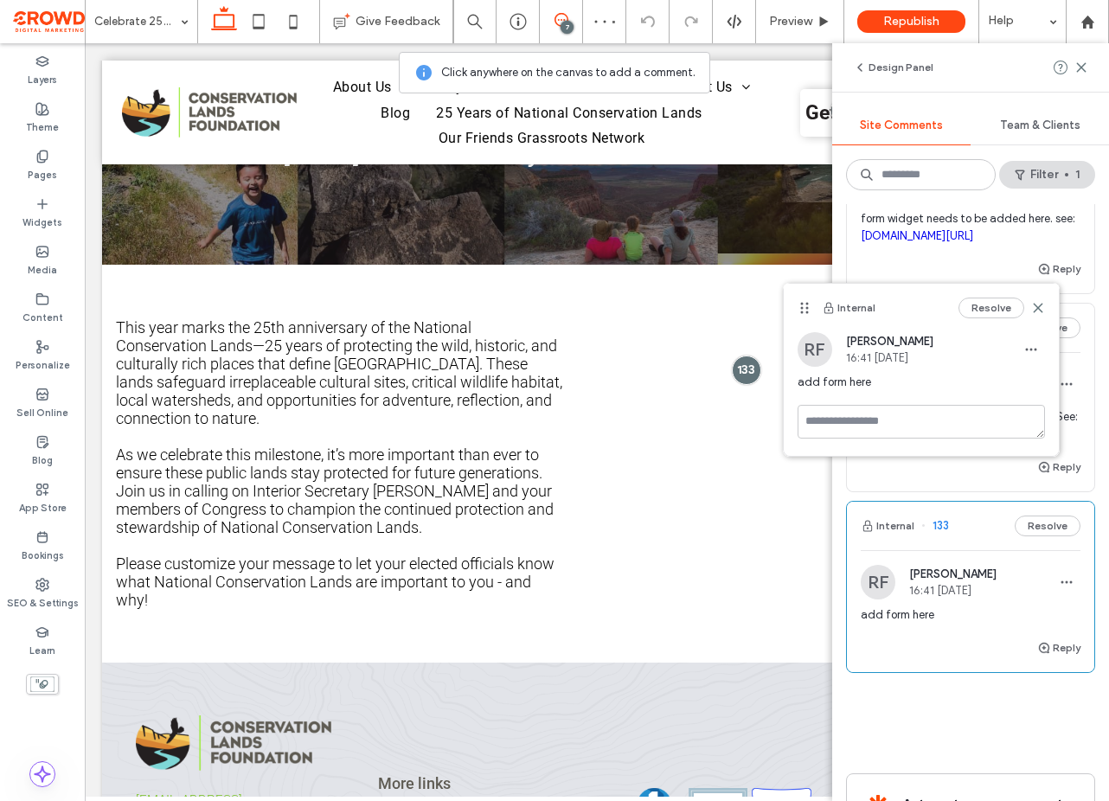
scroll to position [793, 0]
click at [960, 228] on span "form widget needs to be added here. see: conservationlands.org/act_now_for_publ…" at bounding box center [971, 228] width 220 height 35
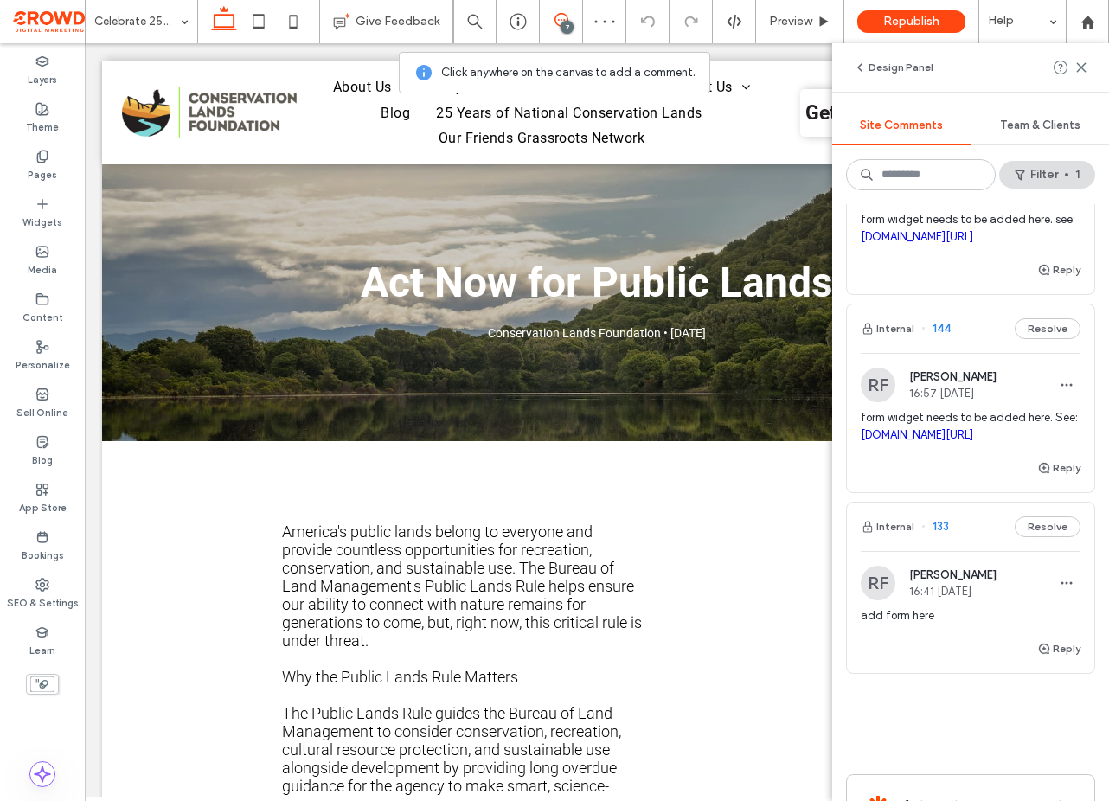
scroll to position [0, 0]
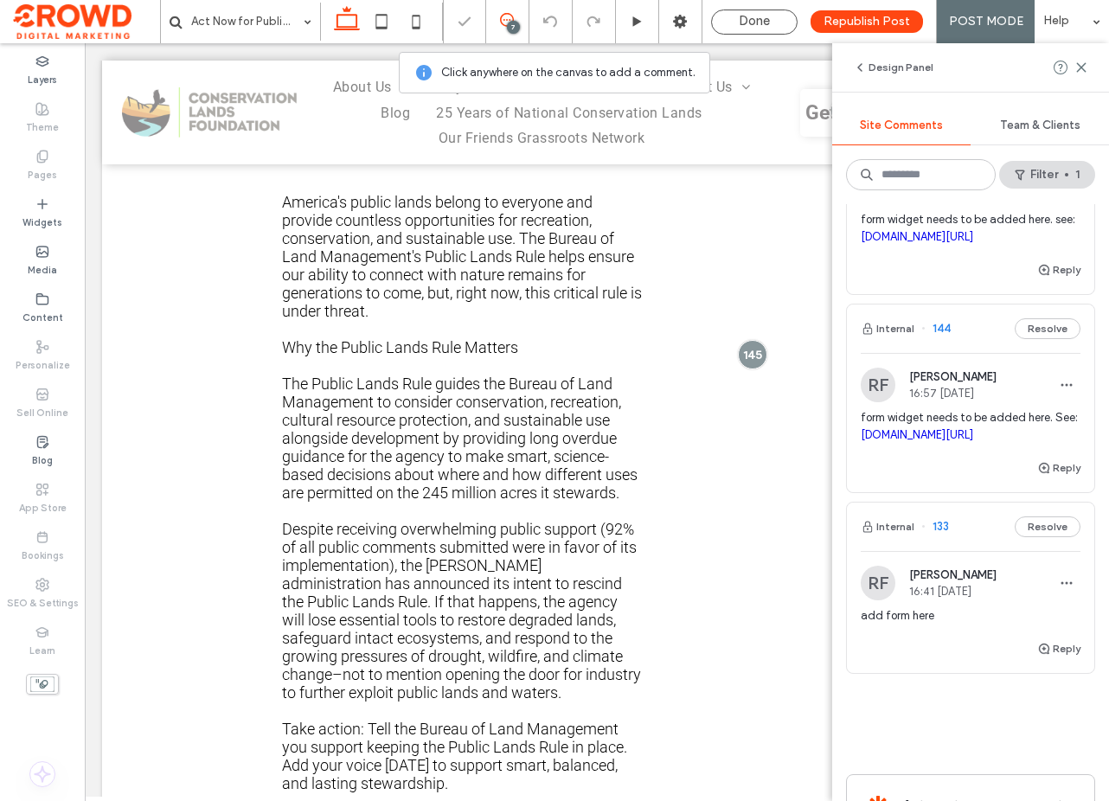
scroll to position [408, 0]
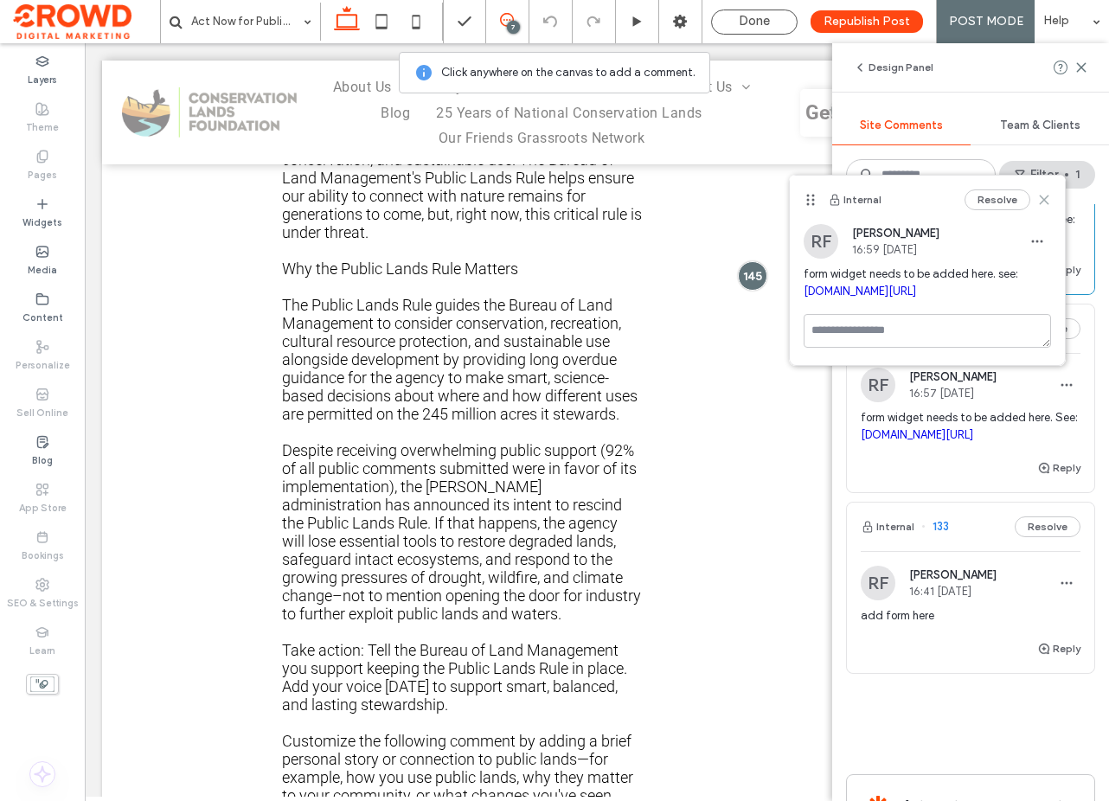
click at [1043, 202] on icon at bounding box center [1044, 200] width 14 height 14
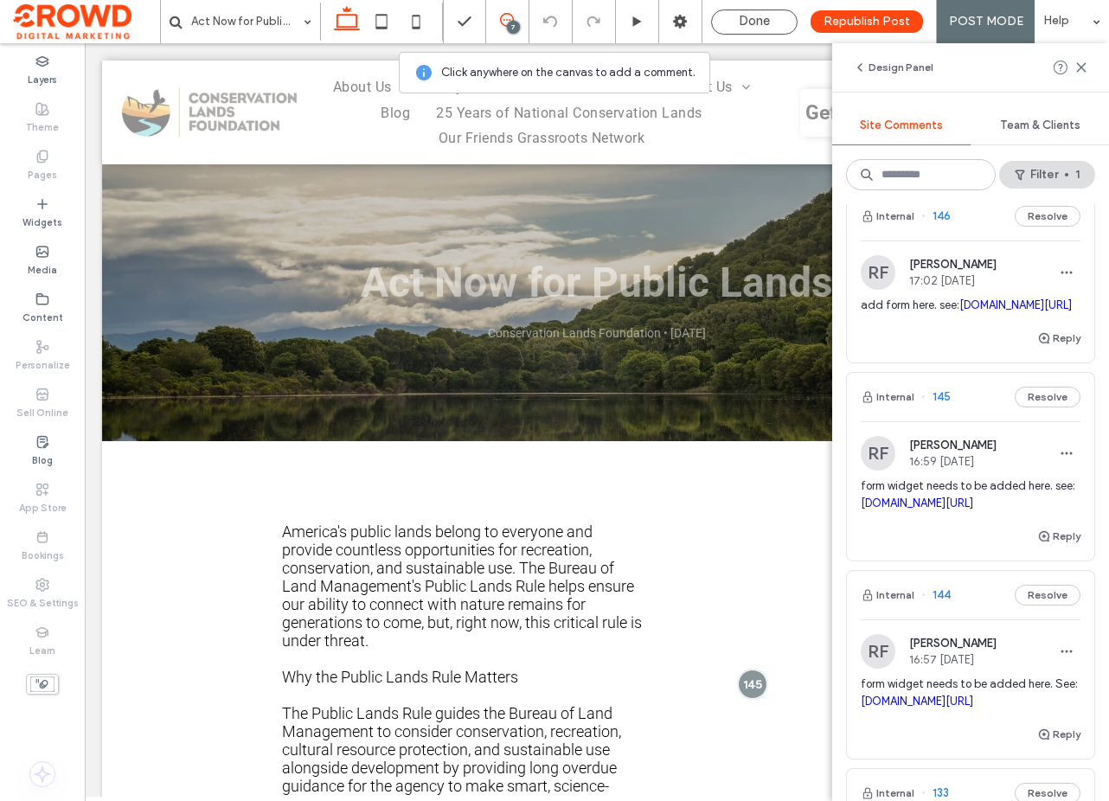
scroll to position [528, 0]
click at [960, 489] on div "RF Rachael Facey 16:59 Oct 7 2025 form widget needs to be added here. see: cons…" at bounding box center [971, 480] width 220 height 90
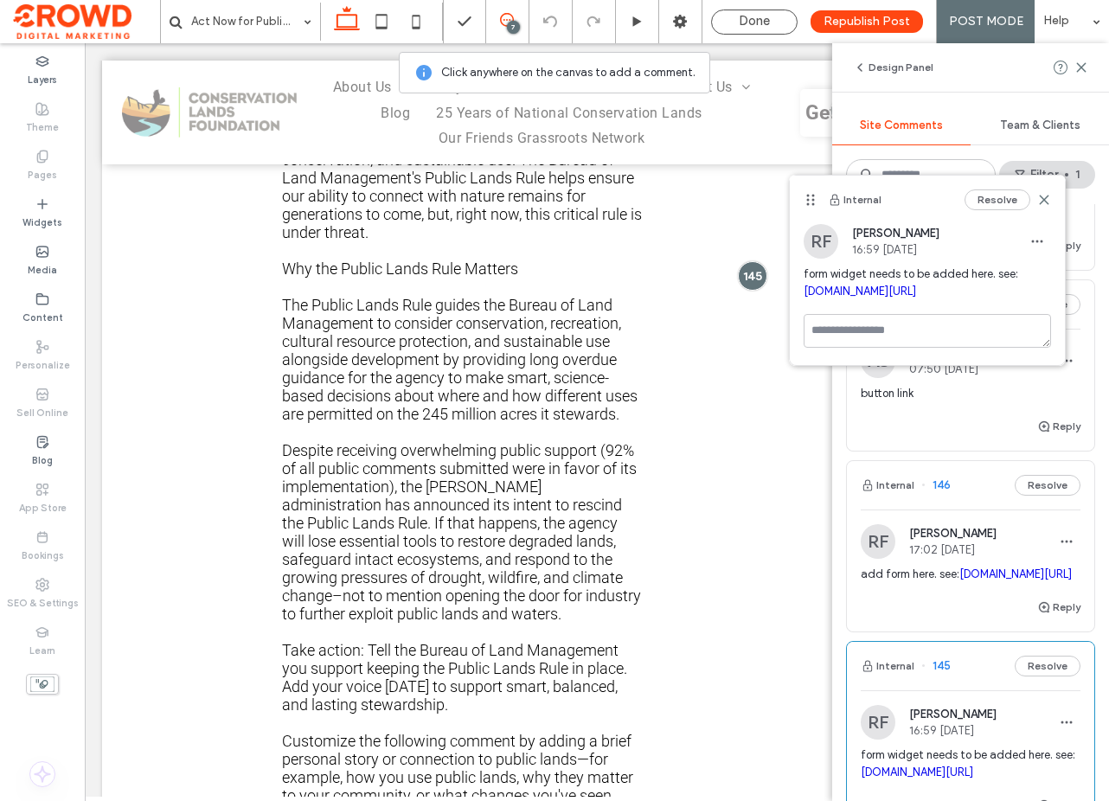
scroll to position [249, 0]
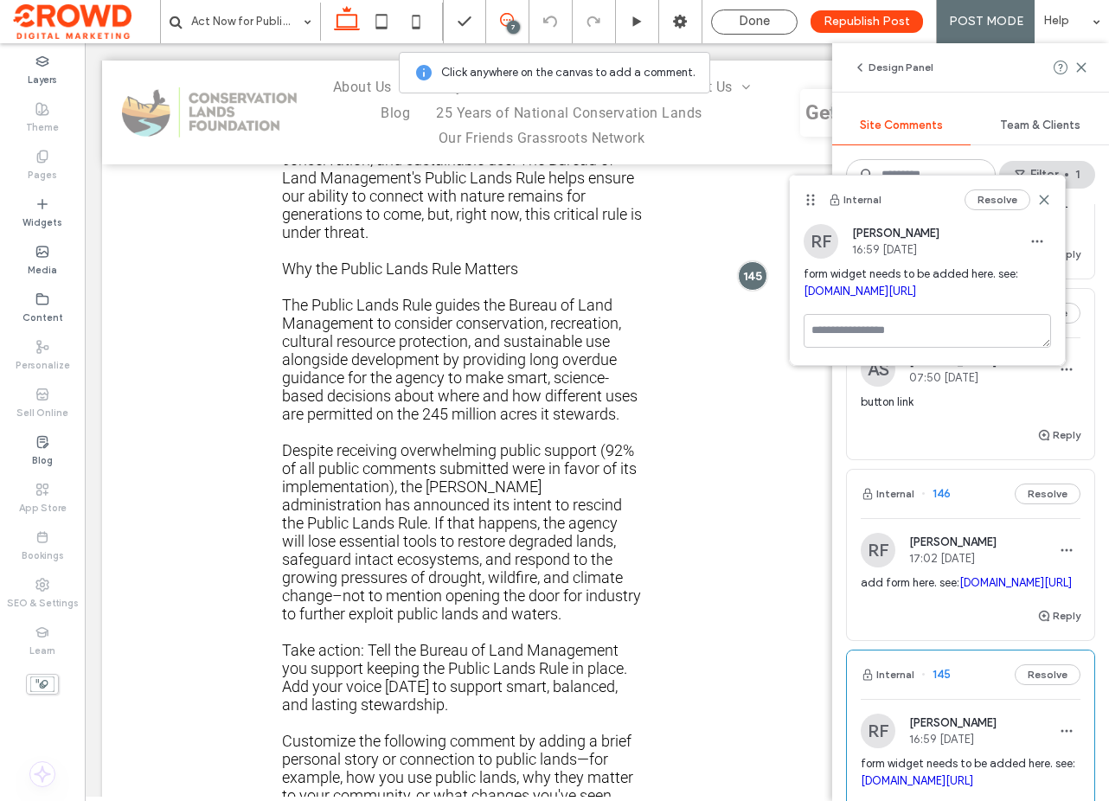
click at [996, 559] on div "RF Rachael Facey 17:02 Oct 7 2025" at bounding box center [971, 550] width 220 height 35
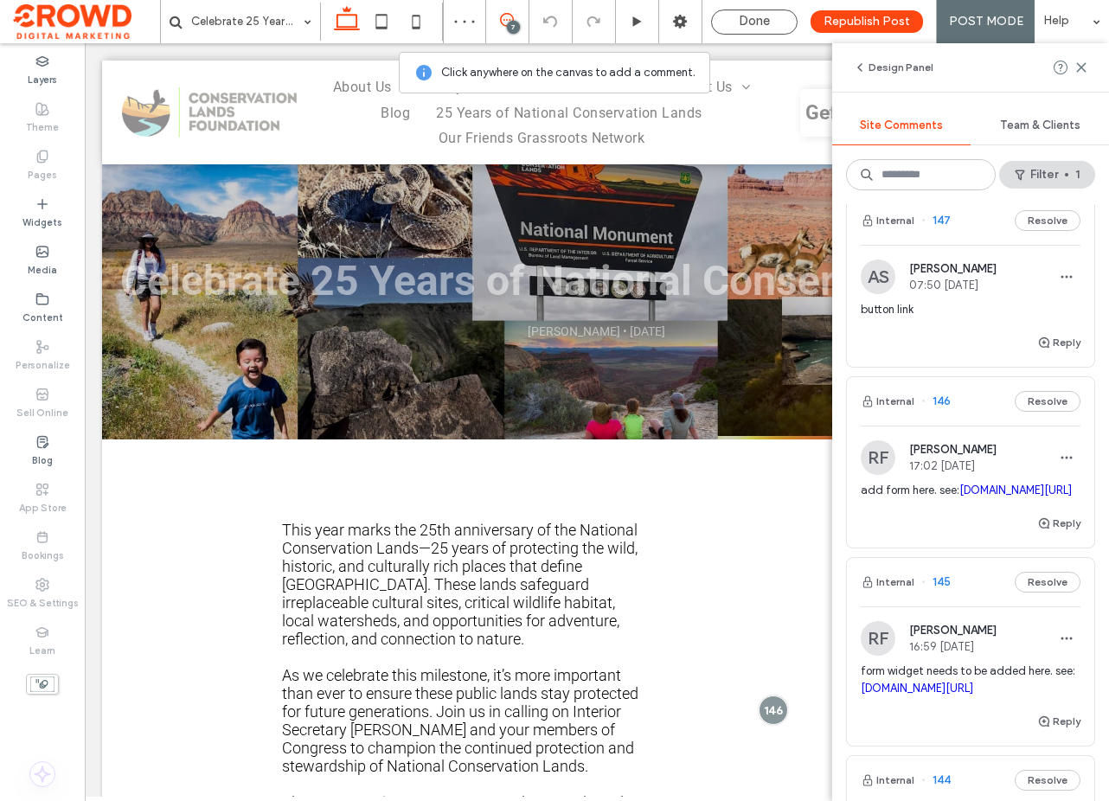
scroll to position [478, 0]
